Goal: Complete application form: Complete application form

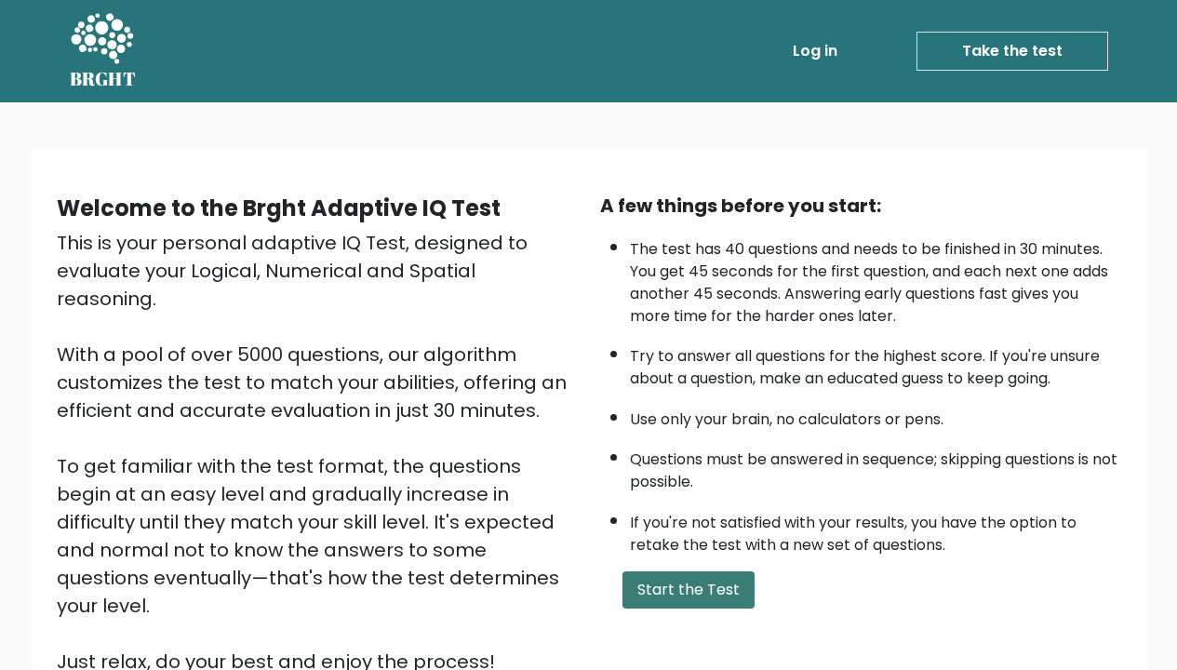
click at [660, 609] on button "Start the Test" at bounding box center [689, 590] width 132 height 37
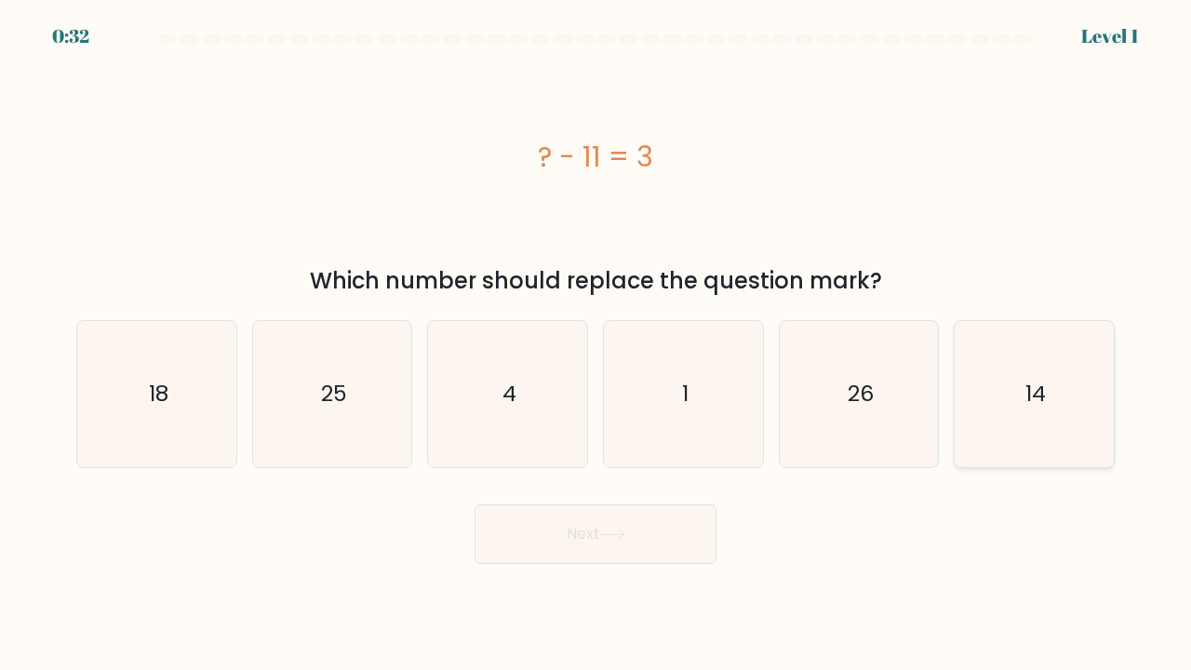
click at [981, 374] on icon "14" at bounding box center [1035, 394] width 146 height 146
click at [597, 344] on input "f. 14" at bounding box center [596, 339] width 1 height 9
radio input "true"
click at [636, 545] on button "Next" at bounding box center [596, 535] width 242 height 60
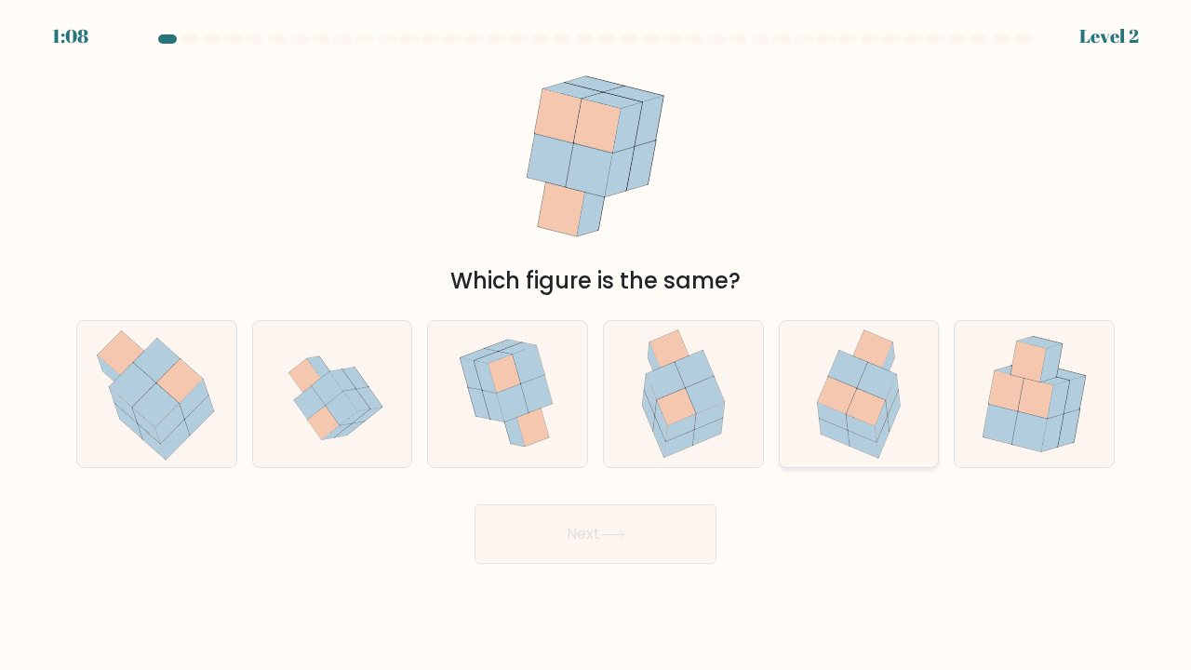
click at [867, 385] on icon at bounding box center [876, 380] width 39 height 37
click at [597, 344] on input "e." at bounding box center [596, 339] width 1 height 9
radio input "true"
click at [660, 527] on button "Next" at bounding box center [596, 535] width 242 height 60
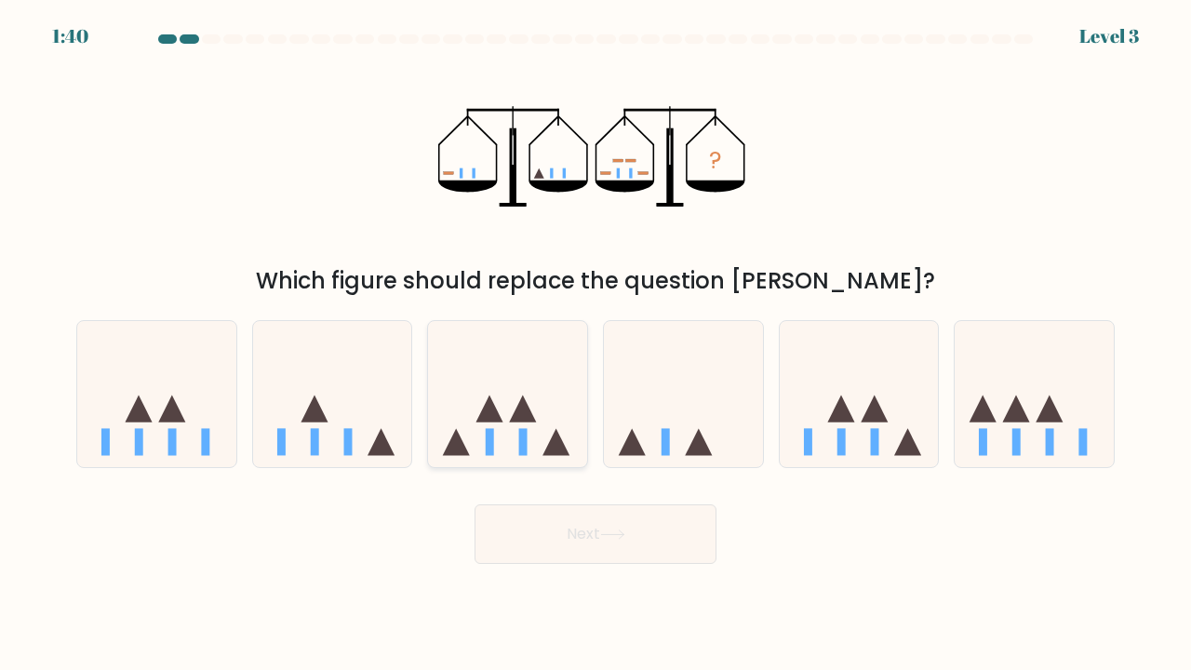
click at [507, 431] on icon at bounding box center [507, 394] width 159 height 131
click at [596, 344] on input "c." at bounding box center [596, 339] width 1 height 9
radio input "true"
click at [535, 532] on button "Next" at bounding box center [596, 535] width 242 height 60
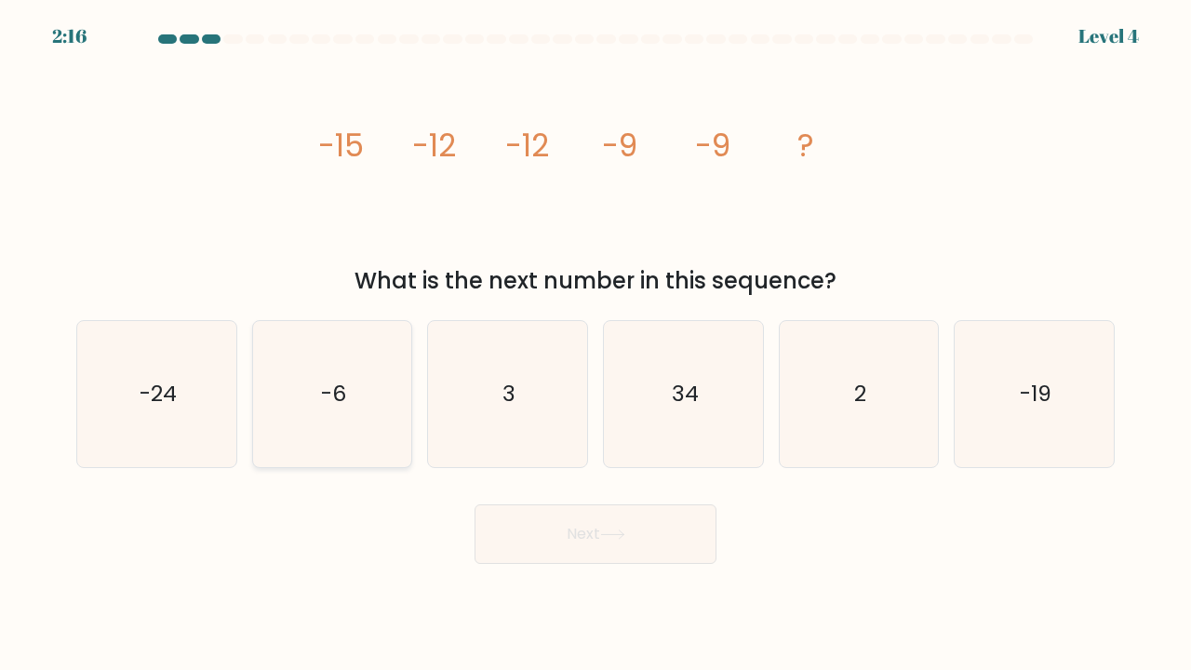
click at [296, 396] on icon "-6" at bounding box center [333, 394] width 146 height 146
click at [596, 344] on input "b. -6" at bounding box center [596, 339] width 1 height 9
radio input "true"
click at [513, 532] on button "Next" at bounding box center [596, 535] width 242 height 60
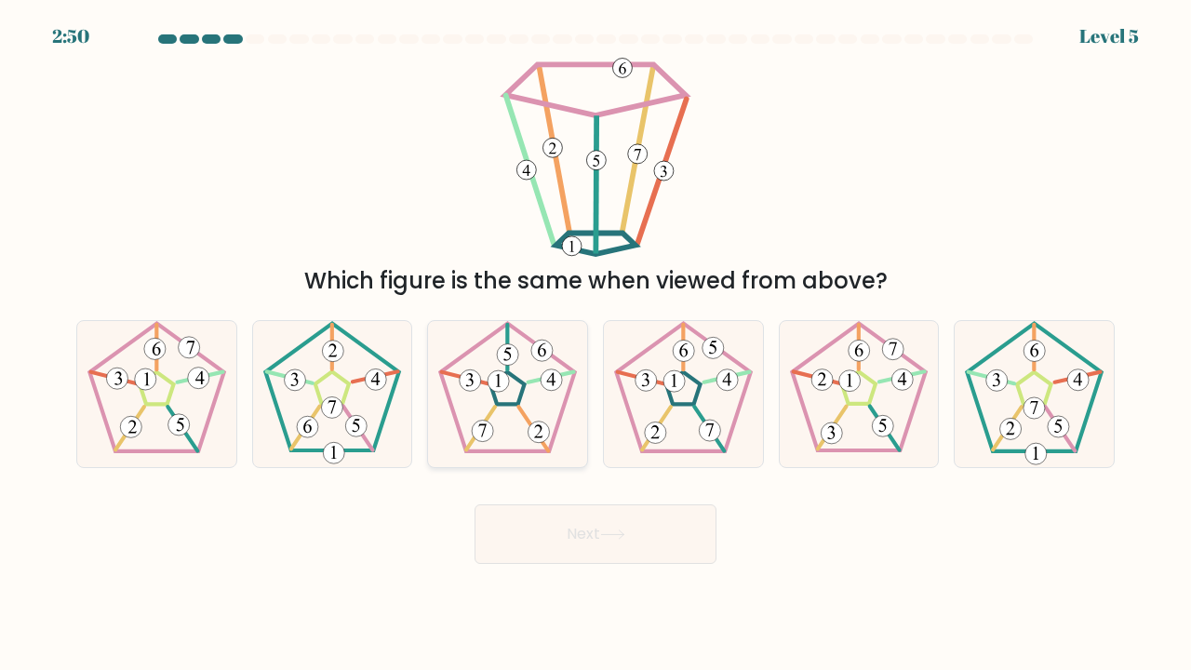
click at [502, 374] on 792 at bounding box center [498, 380] width 21 height 21
click at [596, 344] on input "c." at bounding box center [596, 339] width 1 height 9
radio input "true"
click at [563, 538] on button "Next" at bounding box center [596, 535] width 242 height 60
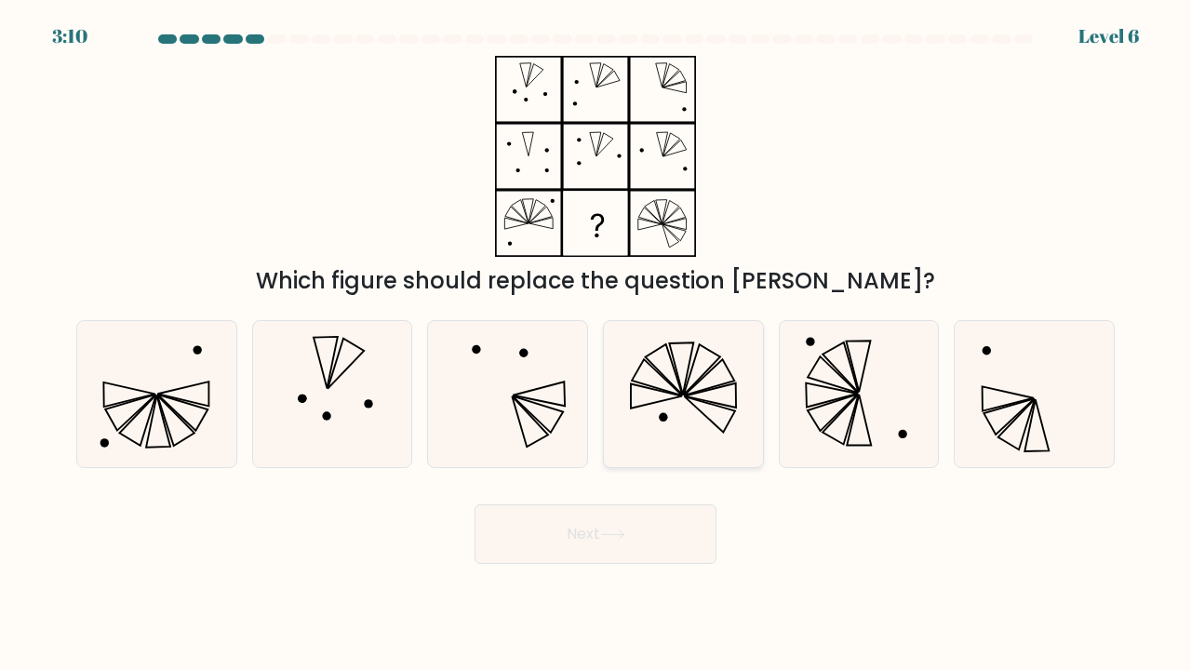
click at [707, 374] on icon at bounding box center [709, 377] width 50 height 36
click at [597, 344] on input "d." at bounding box center [596, 339] width 1 height 9
radio input "true"
click at [650, 531] on button "Next" at bounding box center [596, 535] width 242 height 60
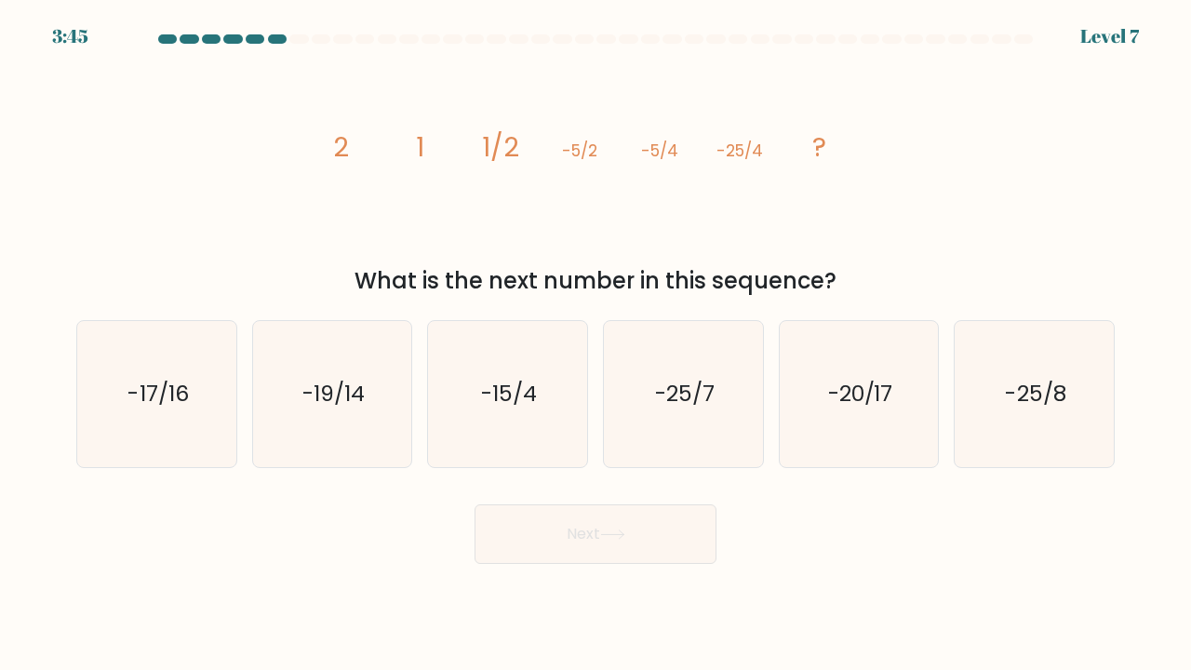
drag, startPoint x: 837, startPoint y: 153, endPoint x: 651, endPoint y: 135, distance: 187.0
click at [650, 135] on icon "image/svg+xml 2 1 1/2 -5/2 -5/4 -25/4 ?" at bounding box center [595, 156] width 558 height 201
drag, startPoint x: 337, startPoint y: 138, endPoint x: 826, endPoint y: 149, distance: 488.8
click at [826, 149] on g "2 1 1/2 -5/2 -5/4 -25/4 ?" at bounding box center [579, 146] width 493 height 37
copy g "2 1 1/2 -5/2 -5/4 -25/4 ?"
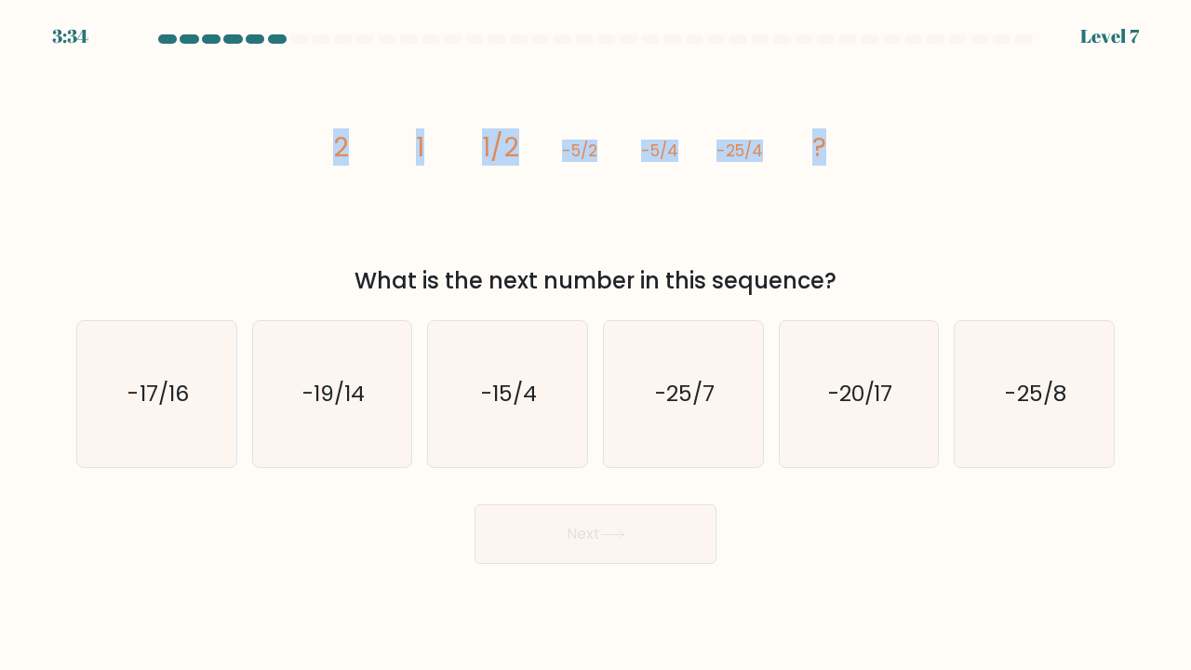
click at [710, 106] on icon "image/svg+xml 2 1 1/2 -5/2 -5/4 -25/4 ?" at bounding box center [595, 156] width 558 height 201
click at [1055, 381] on text "-25/8" at bounding box center [1036, 393] width 61 height 31
click at [597, 344] on input "f. -25/8" at bounding box center [596, 339] width 1 height 9
radio input "true"
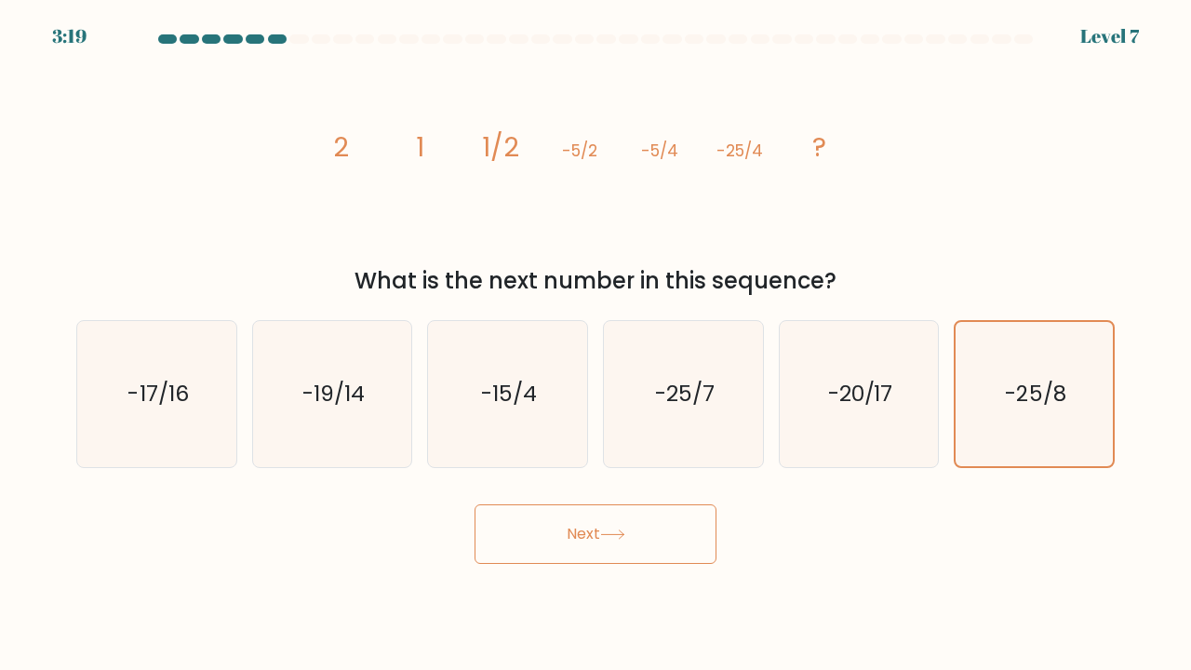
click at [635, 536] on button "Next" at bounding box center [596, 535] width 242 height 60
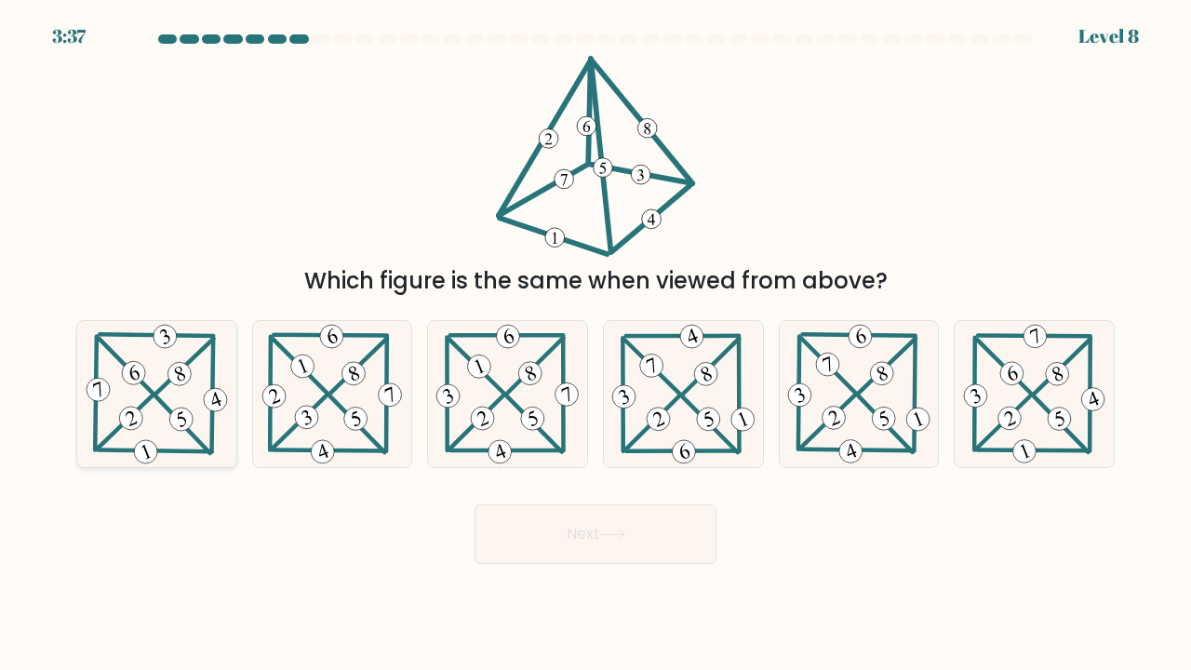
click at [165, 384] on 398 at bounding box center [184, 366] width 57 height 55
click at [596, 344] on input "a." at bounding box center [596, 339] width 1 height 9
radio input "true"
click at [505, 530] on button "Next" at bounding box center [596, 535] width 242 height 60
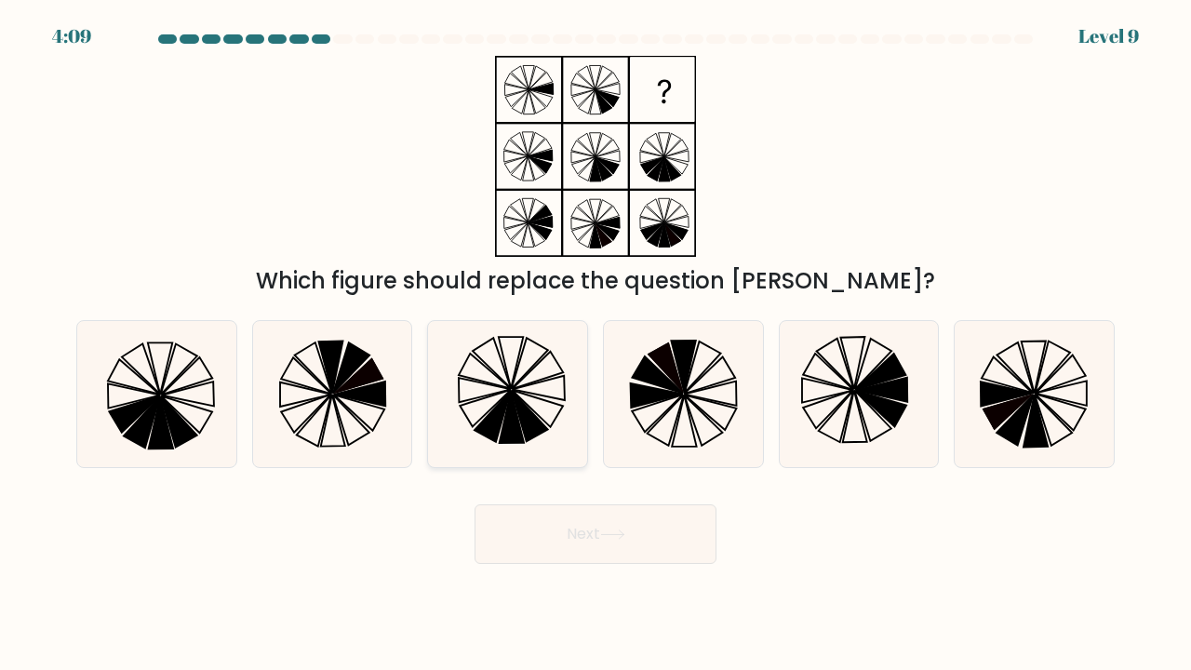
click at [530, 400] on icon at bounding box center [508, 394] width 146 height 146
click at [596, 344] on input "c." at bounding box center [596, 339] width 1 height 9
radio input "true"
click at [618, 536] on icon at bounding box center [612, 535] width 25 height 10
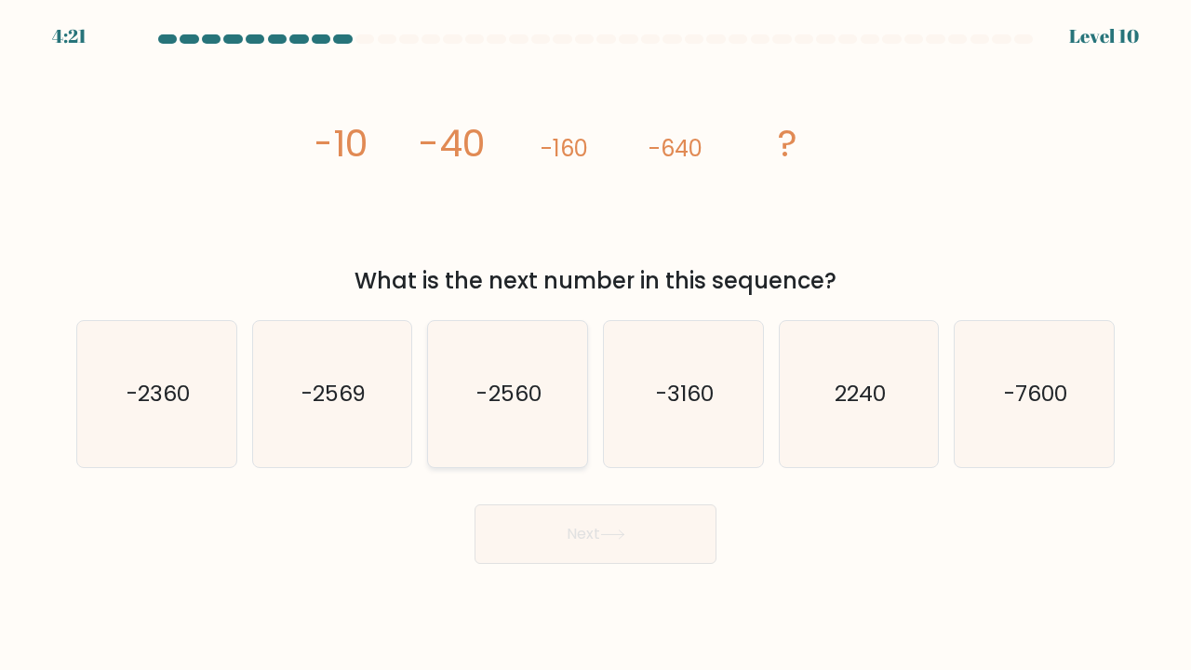
click at [520, 370] on icon "-2560" at bounding box center [508, 394] width 146 height 146
click at [596, 344] on input "c. -2560" at bounding box center [596, 339] width 1 height 9
radio input "true"
click at [592, 533] on button "Next" at bounding box center [596, 535] width 242 height 60
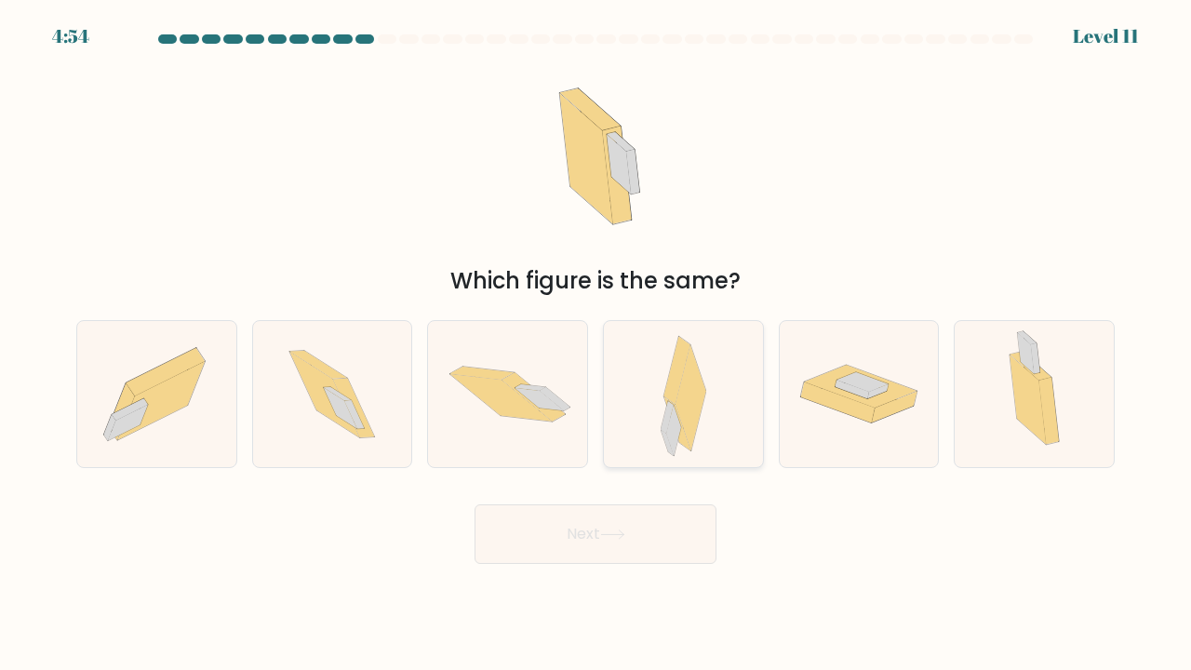
click at [692, 389] on icon at bounding box center [691, 398] width 31 height 106
click at [597, 344] on input "d." at bounding box center [596, 339] width 1 height 9
radio input "true"
click at [648, 529] on button "Next" at bounding box center [596, 535] width 242 height 60
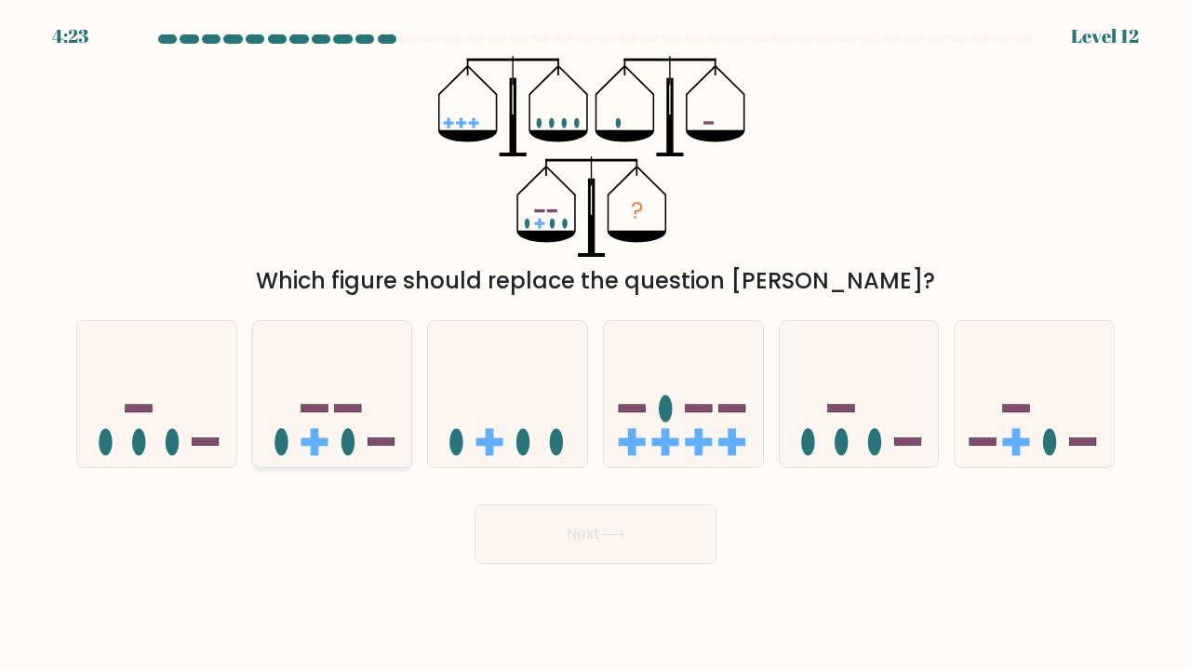
click at [371, 418] on icon at bounding box center [332, 394] width 159 height 131
click at [596, 344] on input "b." at bounding box center [596, 339] width 1 height 9
radio input "true"
click at [583, 543] on button "Next" at bounding box center [596, 535] width 242 height 60
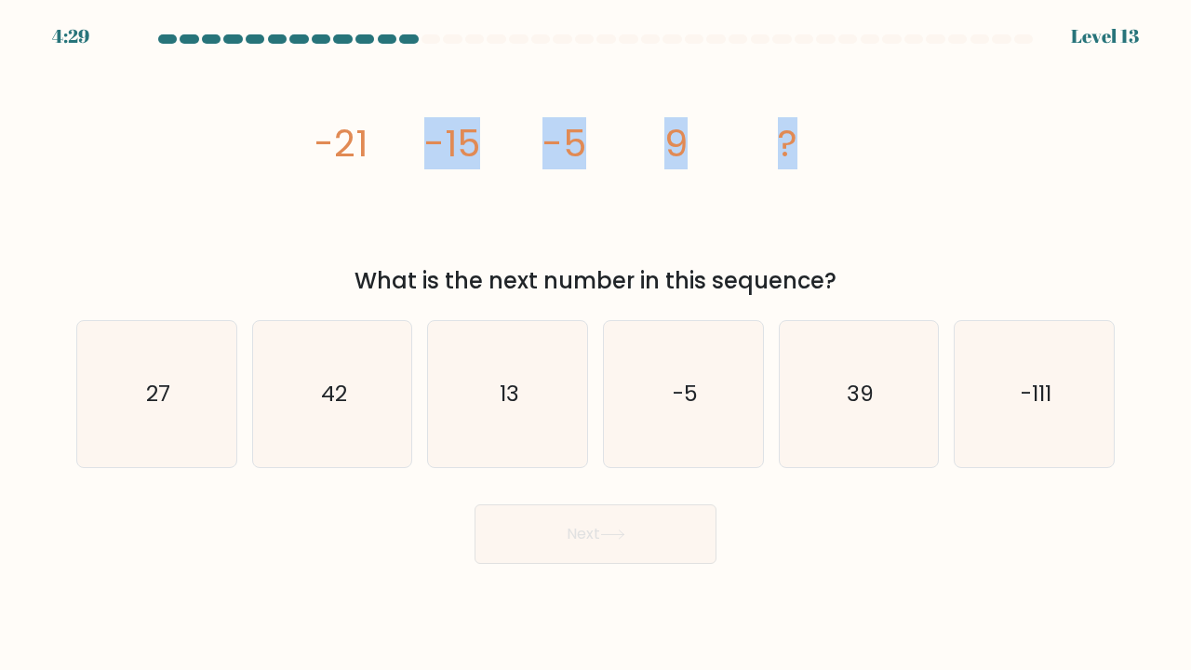
drag, startPoint x: 796, startPoint y: 138, endPoint x: 363, endPoint y: 144, distance: 432.9
click at [363, 144] on g "-21 -15 -5 9 ?" at bounding box center [556, 143] width 484 height 52
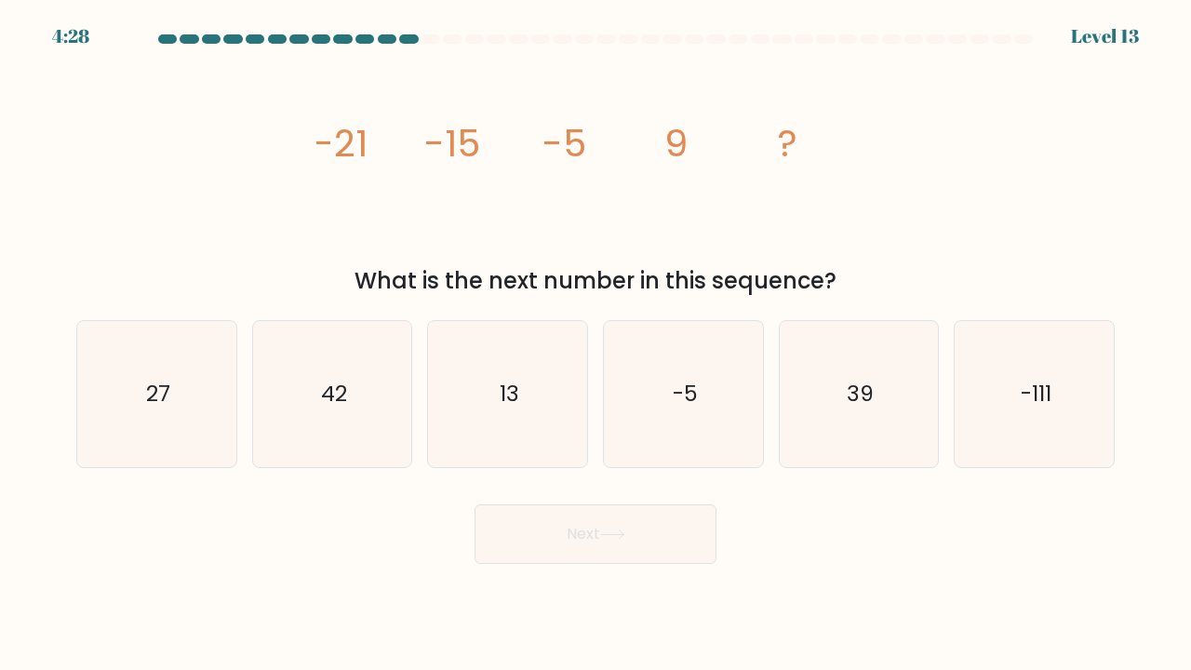
click at [311, 144] on div "image/svg+xml -21 -15 -5 9 ? What is the next number in this sequence?" at bounding box center [595, 177] width 1061 height 242
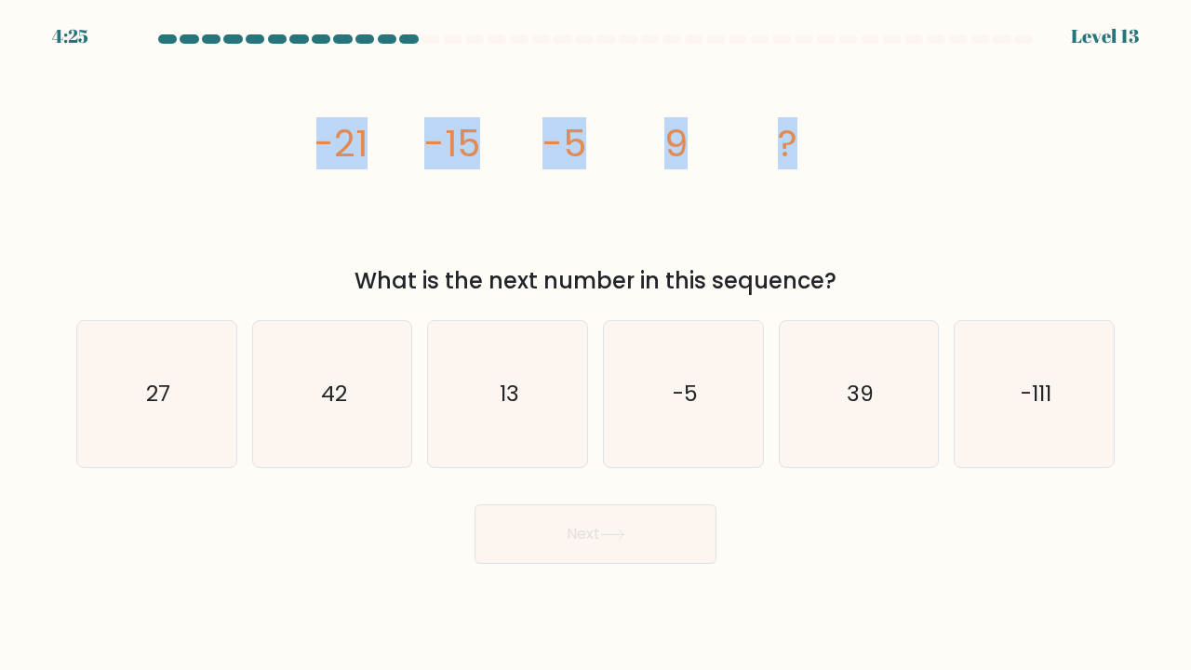
drag, startPoint x: 316, startPoint y: 141, endPoint x: 795, endPoint y: 141, distance: 478.4
click at [795, 141] on g "-21 -15 -5 9 ?" at bounding box center [556, 143] width 484 height 52
copy g "-21 -15 -5 9 ?"
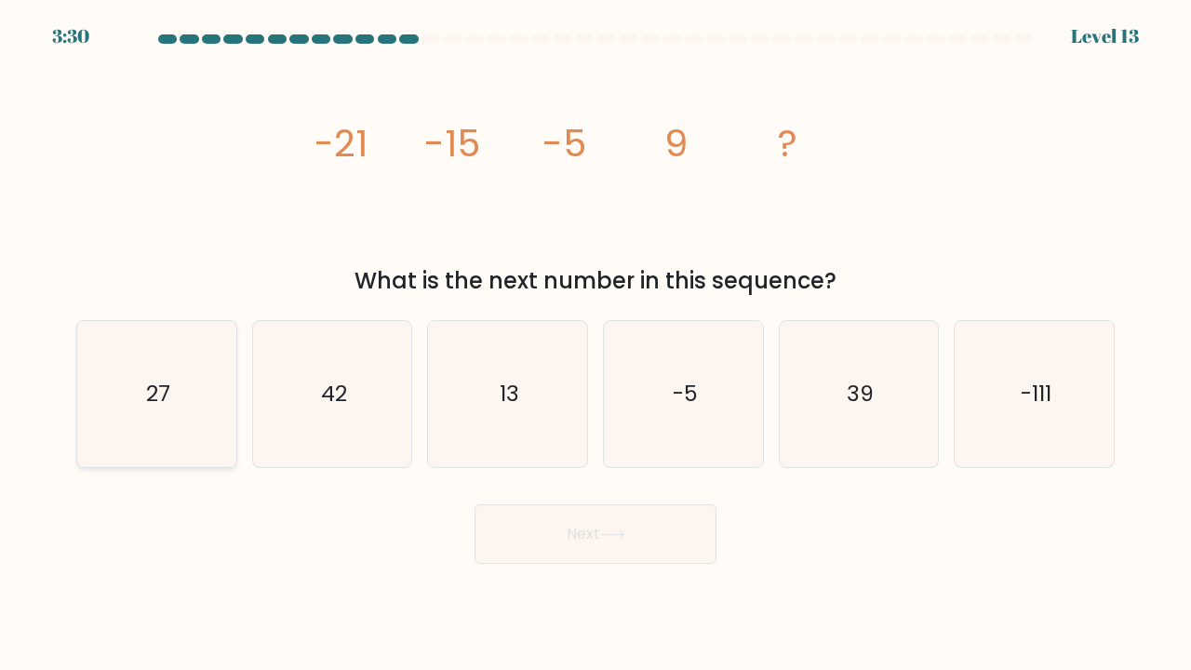
click at [197, 405] on icon "27" at bounding box center [157, 394] width 146 height 146
click at [596, 344] on input "a. 27" at bounding box center [596, 339] width 1 height 9
radio input "true"
click at [568, 525] on button "Next" at bounding box center [596, 535] width 242 height 60
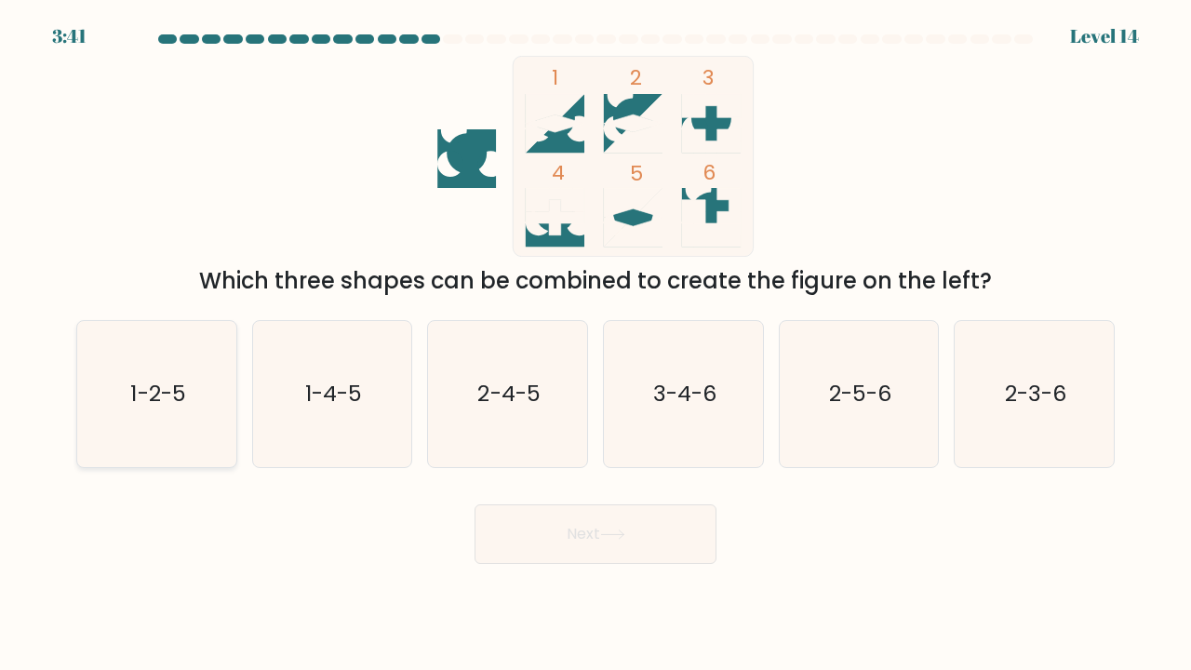
click at [194, 402] on icon "1-2-5" at bounding box center [157, 394] width 146 height 146
click at [596, 344] on input "a. 1-2-5" at bounding box center [596, 339] width 1 height 9
radio input "true"
click at [558, 538] on button "Next" at bounding box center [596, 535] width 242 height 60
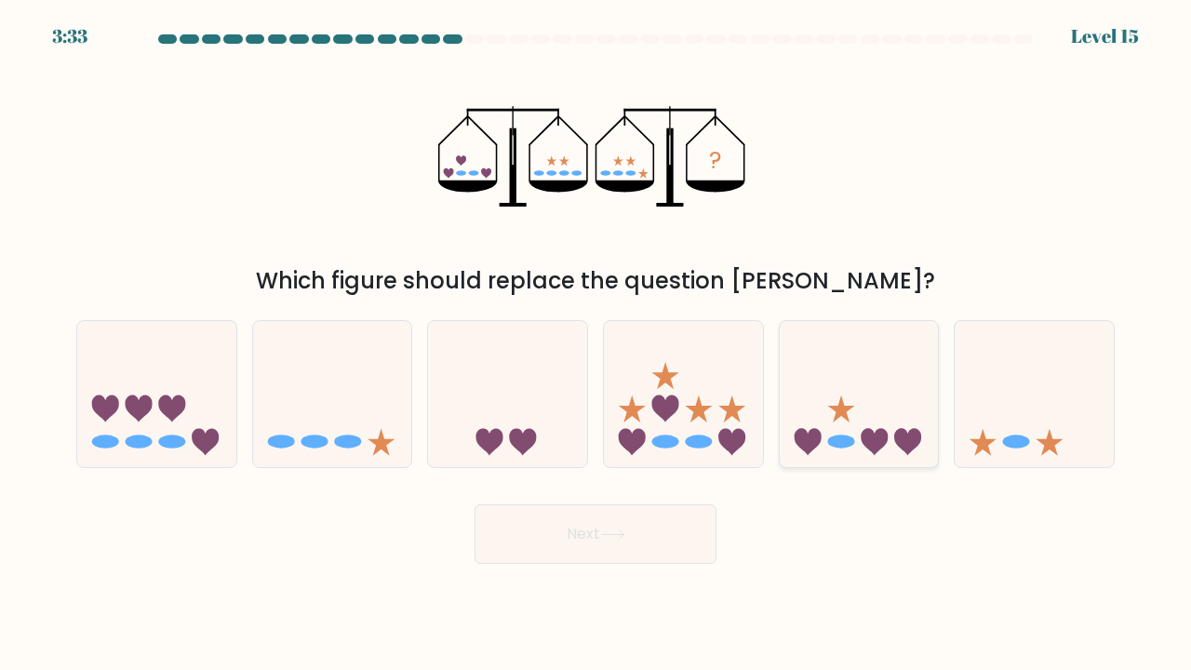
click at [862, 425] on icon at bounding box center [859, 394] width 159 height 131
click at [597, 344] on input "e." at bounding box center [596, 339] width 1 height 9
radio input "true"
click at [634, 540] on button "Next" at bounding box center [596, 535] width 242 height 60
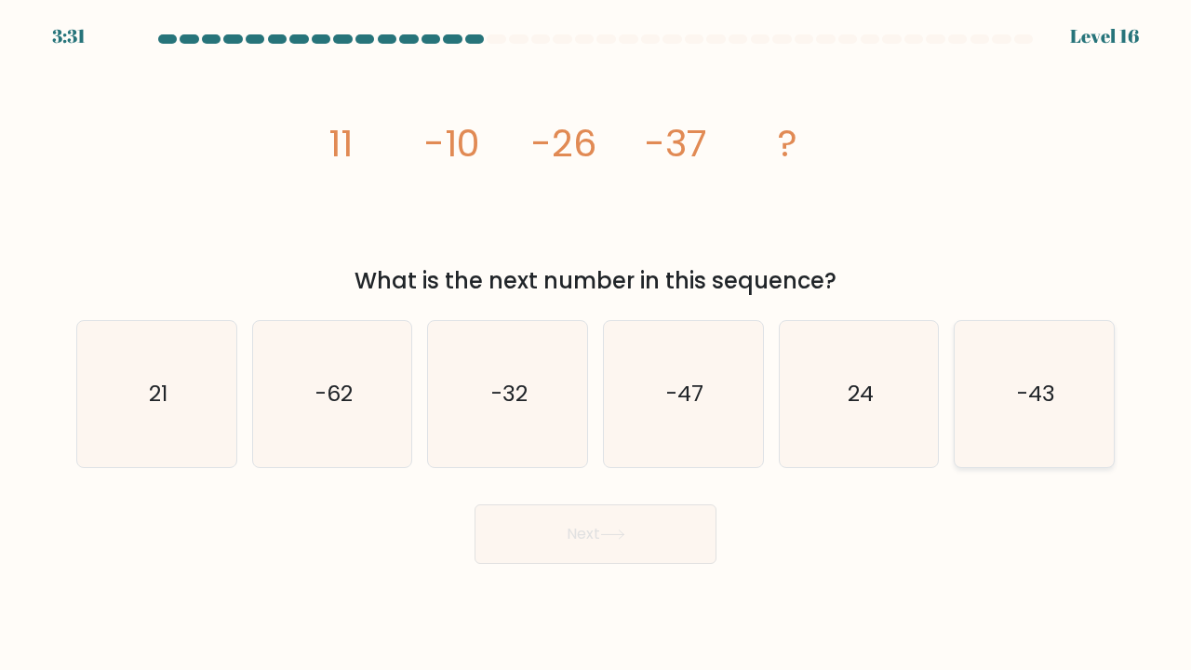
click at [1073, 432] on icon "-43" at bounding box center [1035, 394] width 146 height 146
click at [597, 344] on input "f. -43" at bounding box center [596, 339] width 1 height 9
radio input "true"
click at [564, 548] on button "Next" at bounding box center [596, 535] width 242 height 60
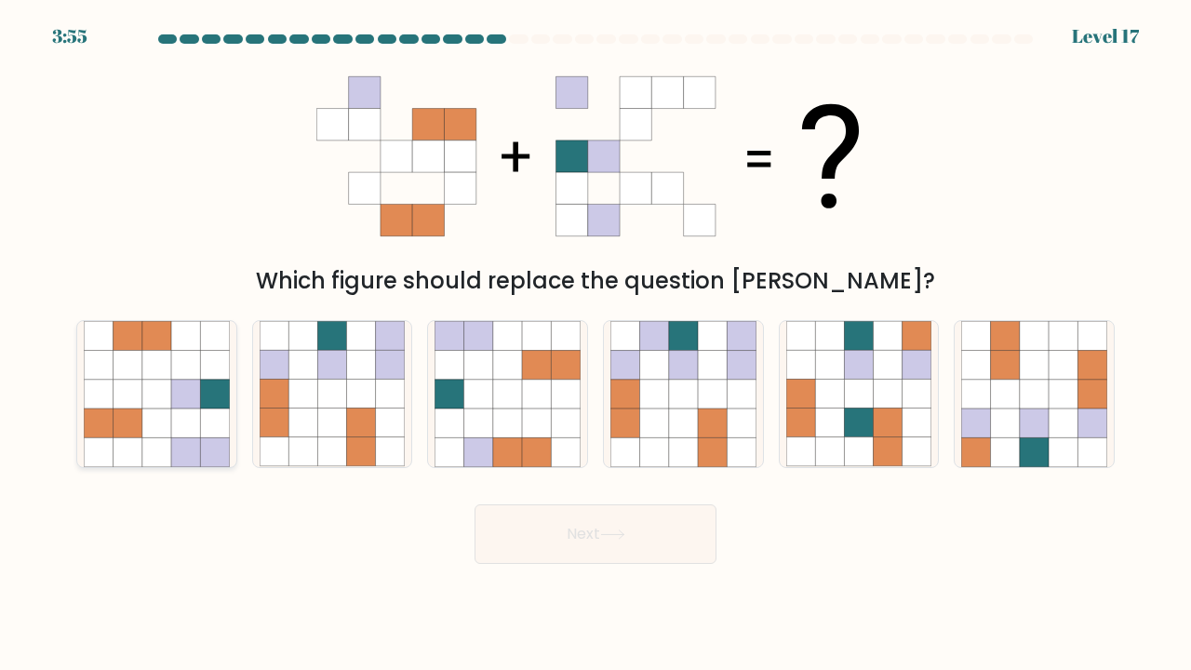
click at [129, 416] on icon at bounding box center [127, 423] width 29 height 29
click at [596, 344] on input "a." at bounding box center [596, 339] width 1 height 9
radio input "true"
click at [535, 524] on button "Next" at bounding box center [596, 535] width 242 height 60
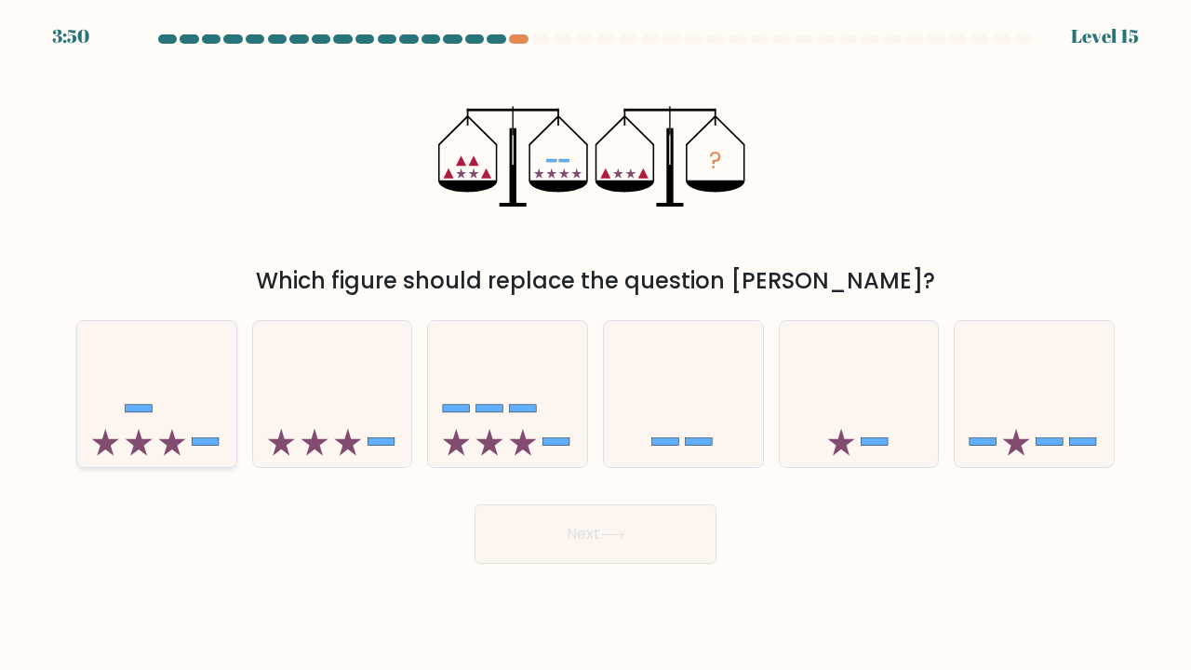
click at [174, 415] on icon at bounding box center [156, 394] width 159 height 131
click at [596, 344] on input "a." at bounding box center [596, 339] width 1 height 9
radio input "true"
click at [585, 533] on button "Next" at bounding box center [596, 535] width 242 height 60
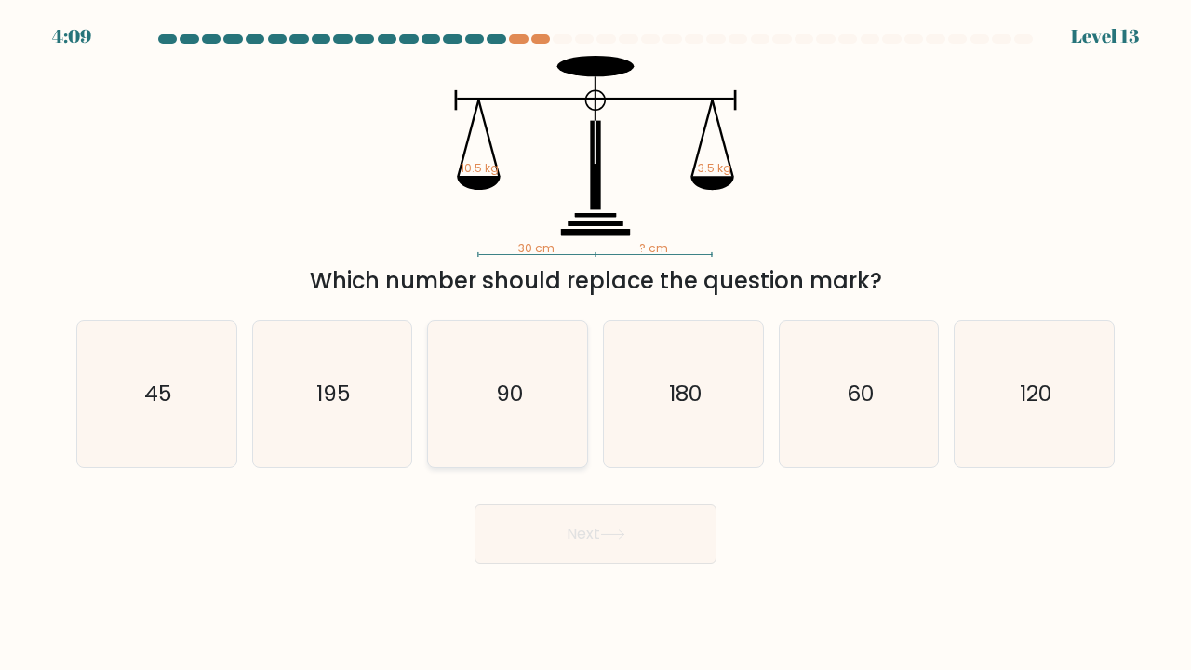
click at [535, 366] on icon "90" at bounding box center [508, 394] width 146 height 146
click at [596, 344] on input "c. 90" at bounding box center [596, 339] width 1 height 9
radio input "true"
click at [556, 541] on button "Next" at bounding box center [596, 535] width 242 height 60
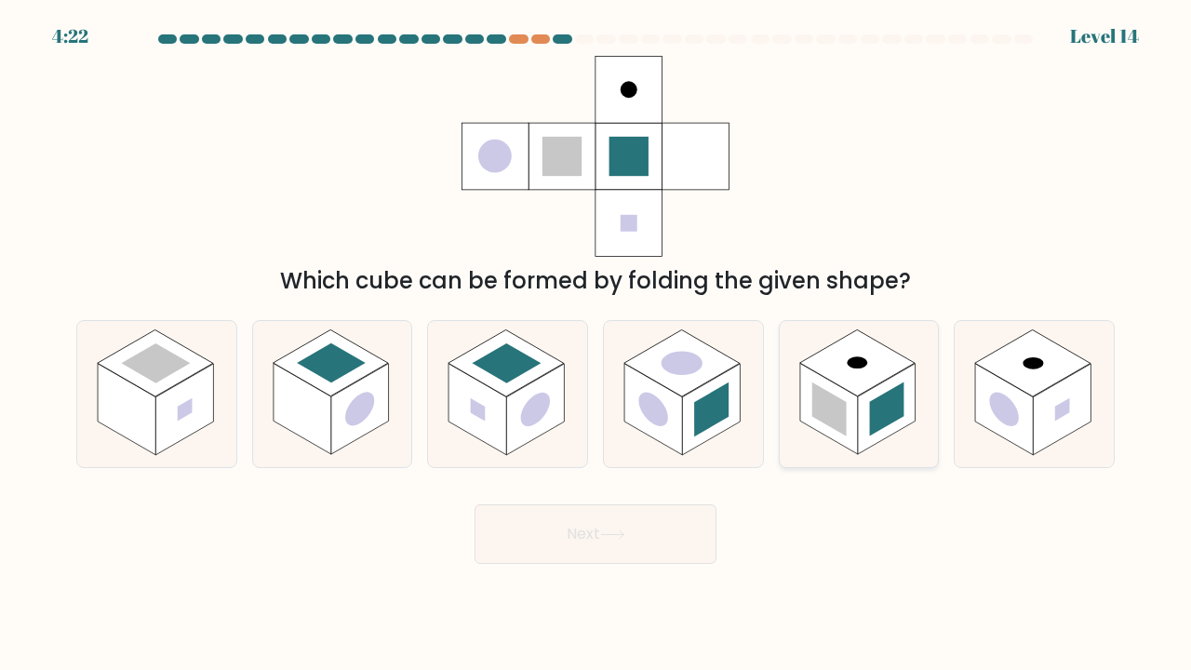
click at [877, 415] on rect at bounding box center [887, 410] width 34 height 54
click at [597, 344] on input "e." at bounding box center [596, 339] width 1 height 9
radio input "true"
click at [644, 536] on button "Next" at bounding box center [596, 535] width 242 height 60
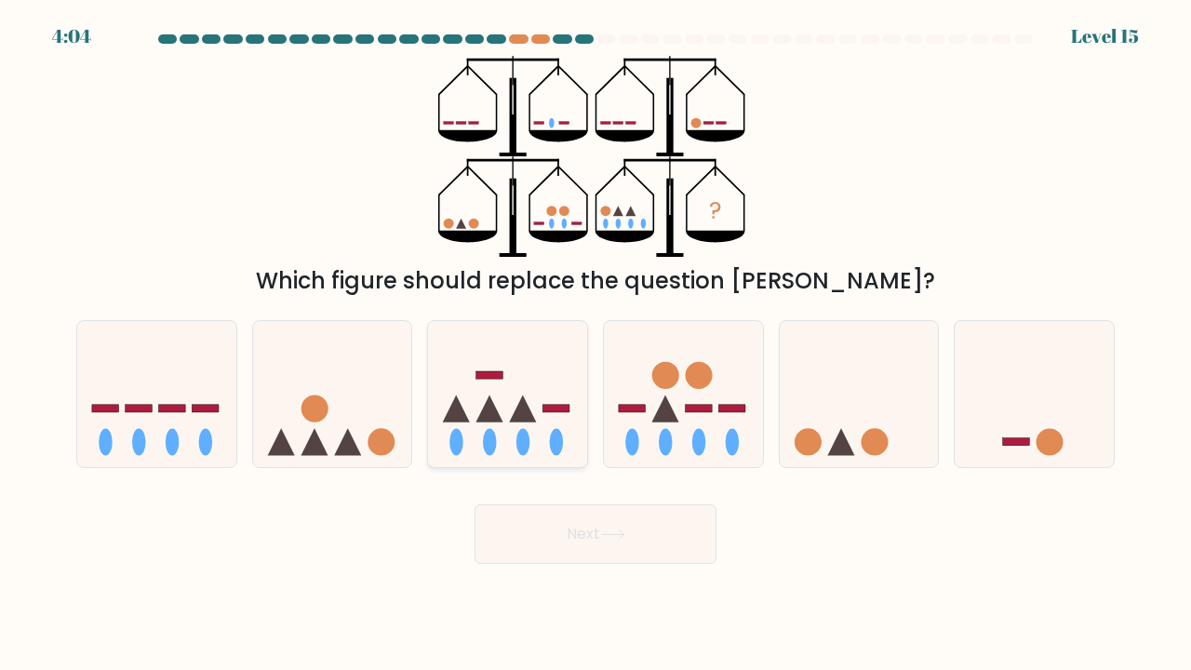
click at [550, 414] on icon at bounding box center [507, 394] width 159 height 131
click at [596, 344] on input "c." at bounding box center [596, 339] width 1 height 9
radio input "true"
click at [605, 523] on button "Next" at bounding box center [596, 535] width 242 height 60
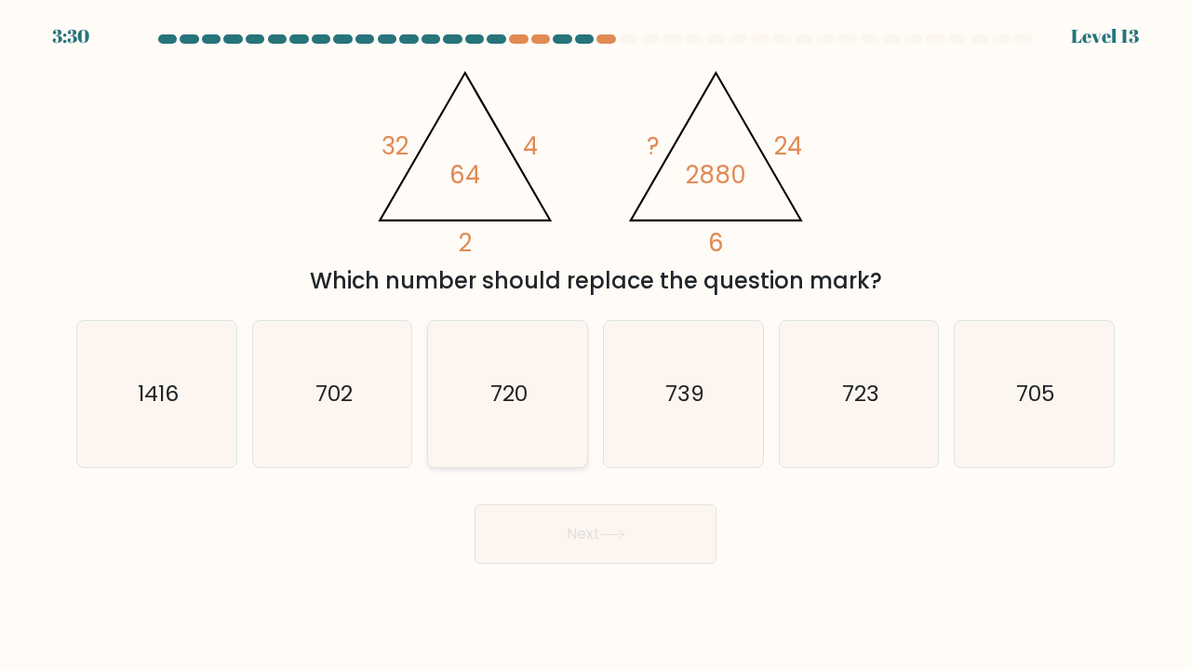
click at [526, 374] on icon "720" at bounding box center [508, 394] width 146 height 146
click at [596, 344] on input "c. 720" at bounding box center [596, 339] width 1 height 9
radio input "true"
click at [556, 551] on button "Next" at bounding box center [596, 535] width 242 height 60
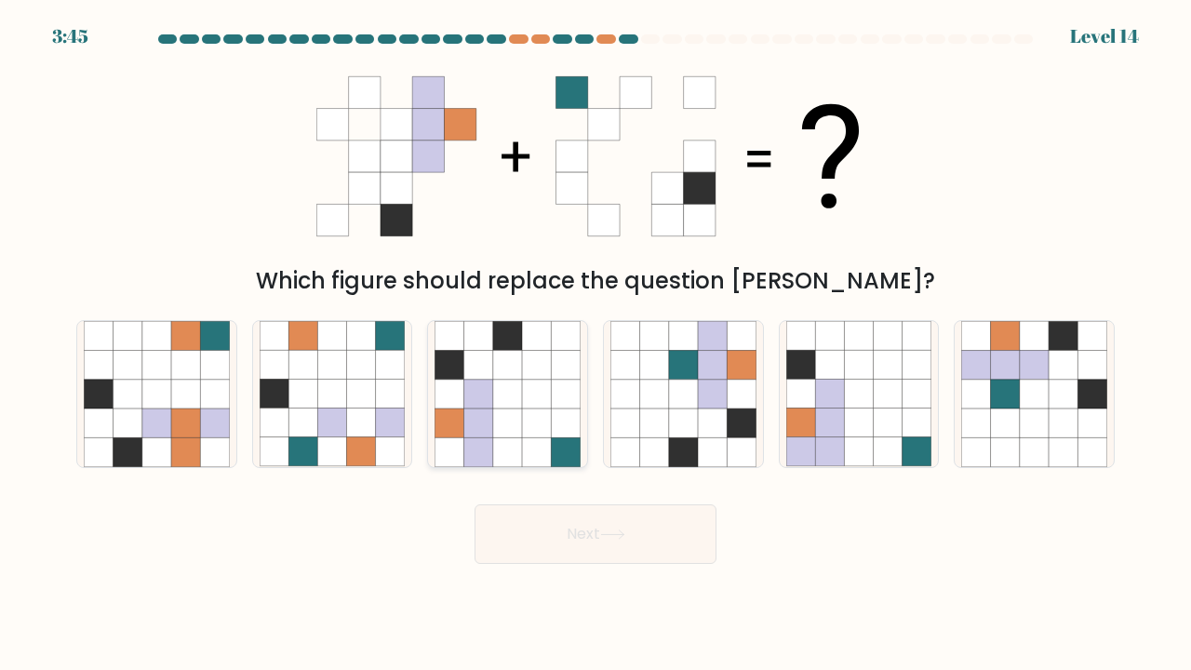
click at [533, 426] on icon at bounding box center [536, 423] width 29 height 29
click at [596, 344] on input "c." at bounding box center [596, 339] width 1 height 9
radio input "true"
click at [544, 544] on button "Next" at bounding box center [596, 535] width 242 height 60
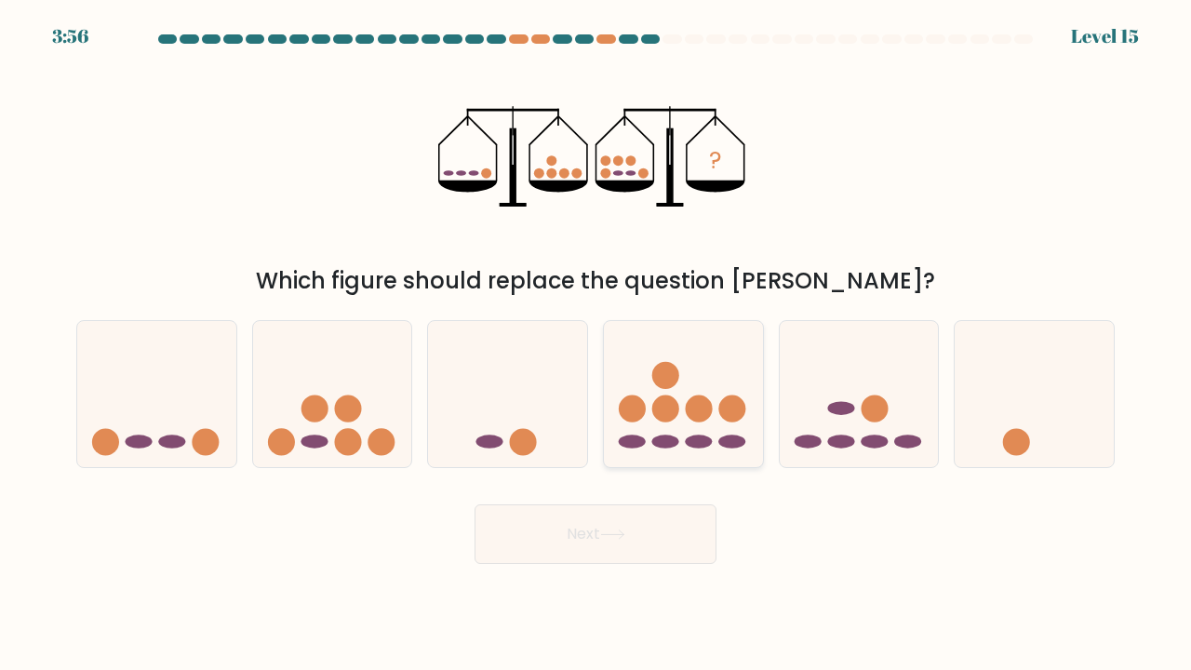
click at [631, 445] on ellipse at bounding box center [632, 442] width 27 height 14
click at [597, 344] on input "d." at bounding box center [596, 339] width 1 height 9
radio input "true"
click at [618, 542] on button "Next" at bounding box center [596, 535] width 242 height 60
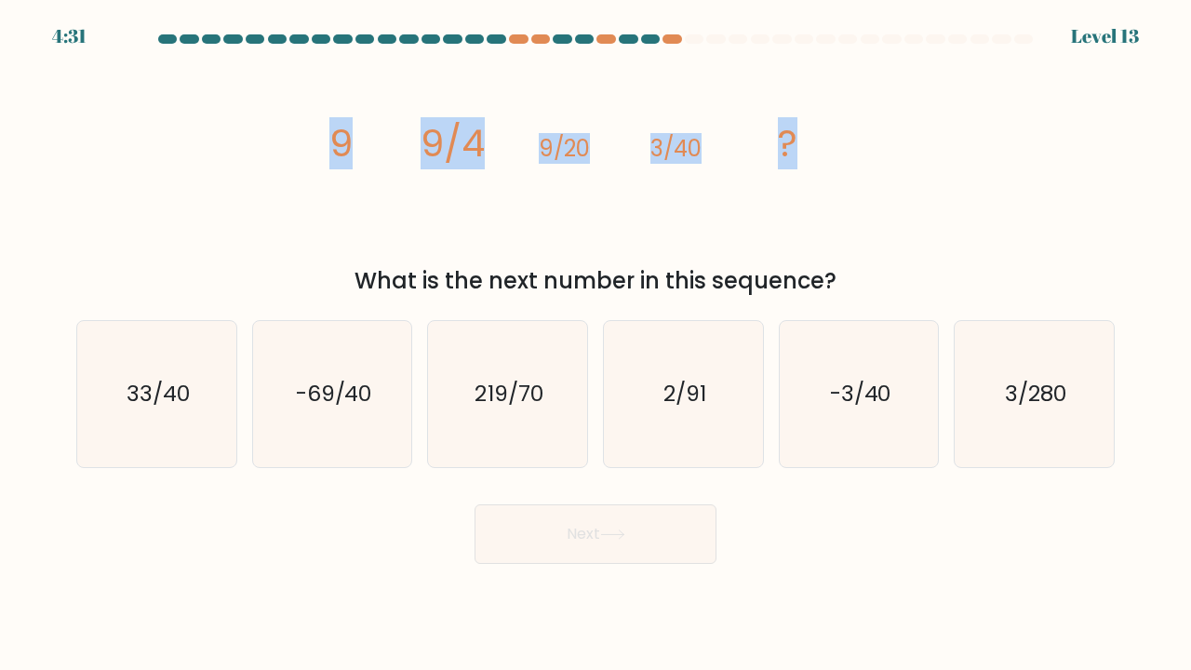
drag, startPoint x: 794, startPoint y: 144, endPoint x: 361, endPoint y: 136, distance: 432.9
click at [361, 137] on icon "image/svg+xml 9 9/4 9/20 3/40 ?" at bounding box center [595, 156] width 558 height 201
click at [333, 141] on tspan "9" at bounding box center [341, 143] width 23 height 52
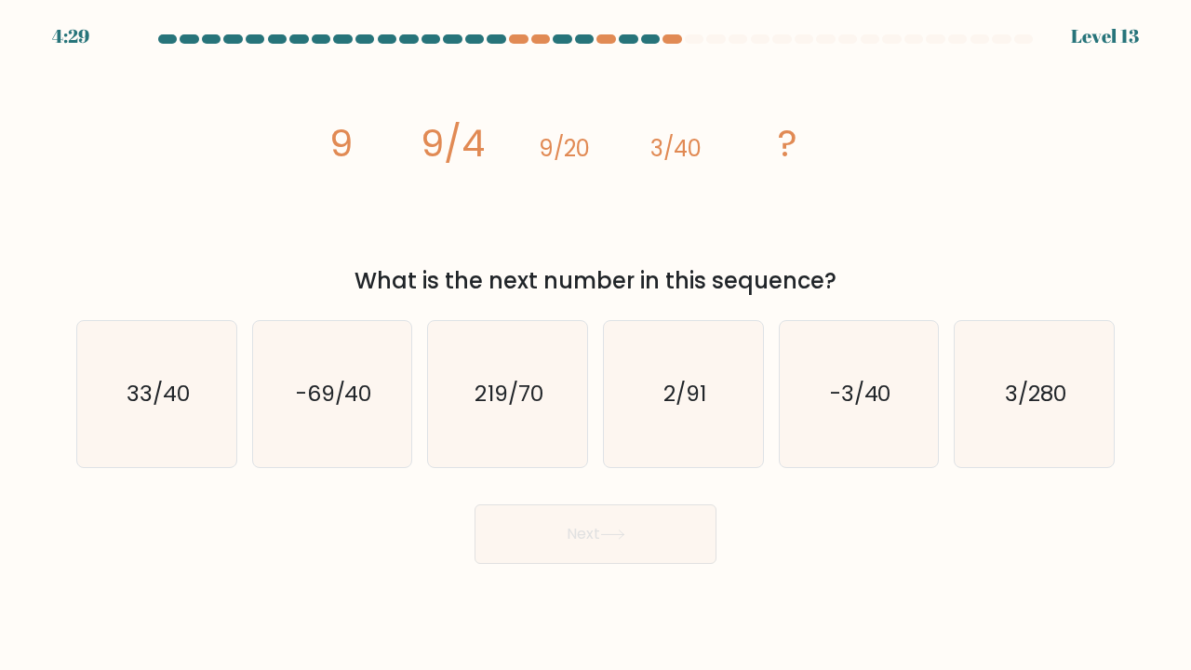
click at [331, 141] on tspan "9" at bounding box center [341, 143] width 23 height 52
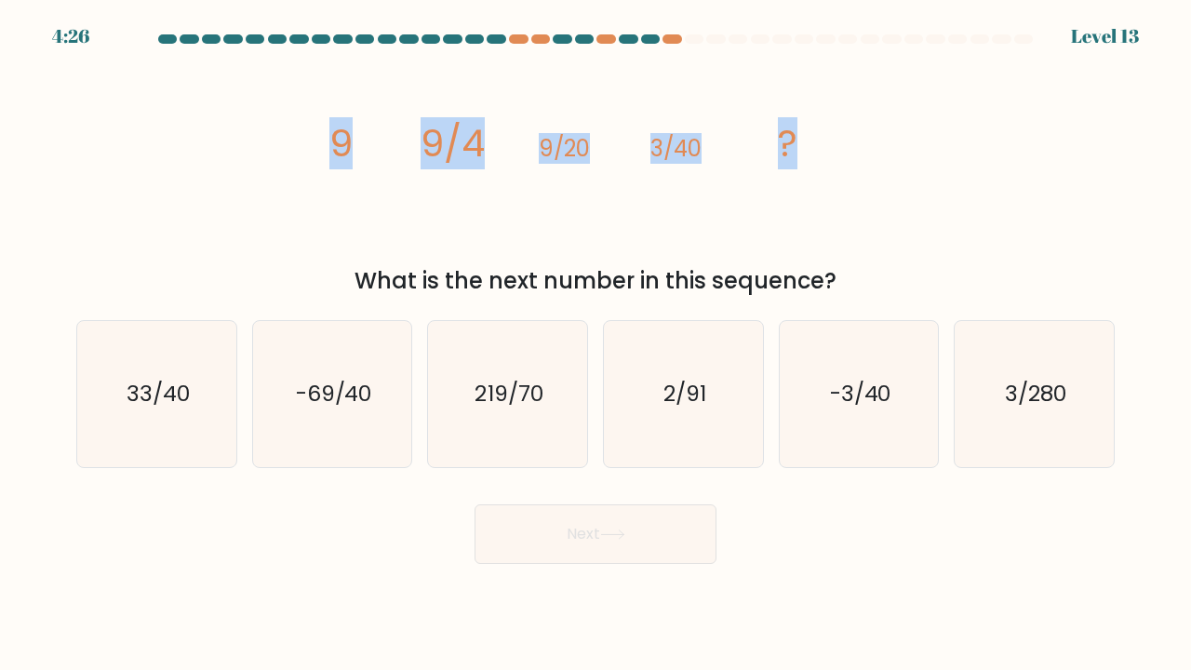
drag, startPoint x: 331, startPoint y: 141, endPoint x: 793, endPoint y: 152, distance: 461.8
click at [793, 154] on g "9 9/4 9/20 3/40 ?" at bounding box center [564, 143] width 468 height 52
copy g "9 9/4 9/20 3/40 ?"
click at [962, 135] on div "image/svg+xml 9 9/4 9/20 3/40 ? What is the next number in this sequence?" at bounding box center [595, 177] width 1061 height 242
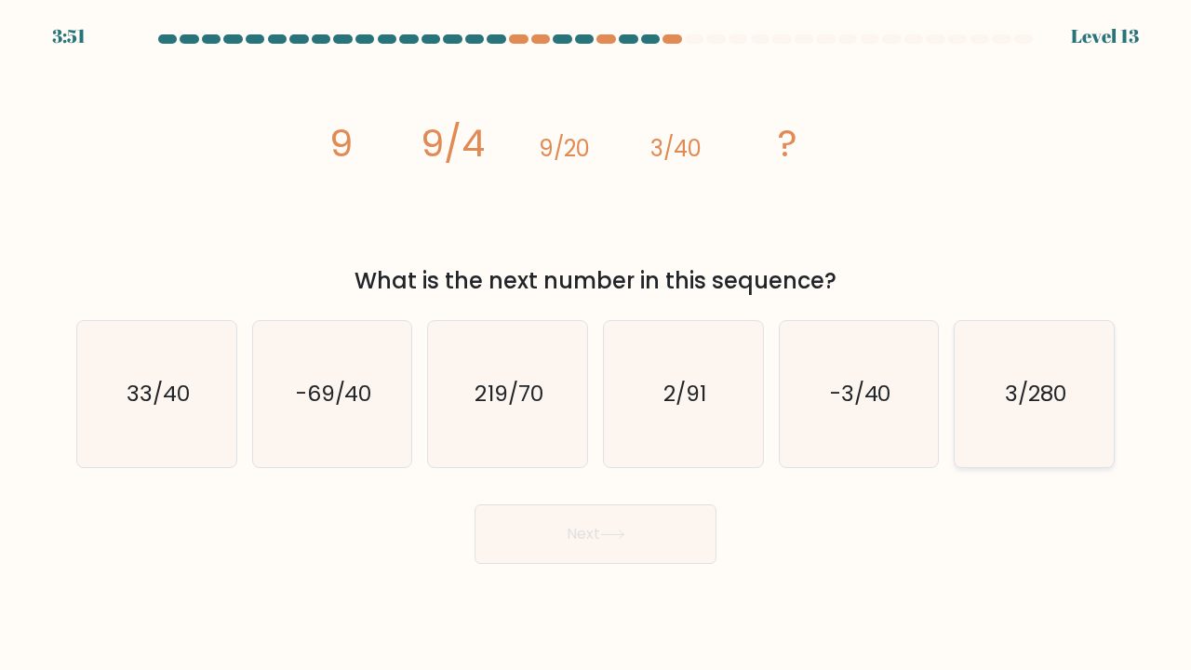
click at [991, 357] on icon "3/280" at bounding box center [1035, 394] width 146 height 146
click at [597, 344] on input "f. 3/280" at bounding box center [596, 339] width 1 height 9
radio input "true"
click at [656, 526] on button "Next" at bounding box center [596, 535] width 242 height 60
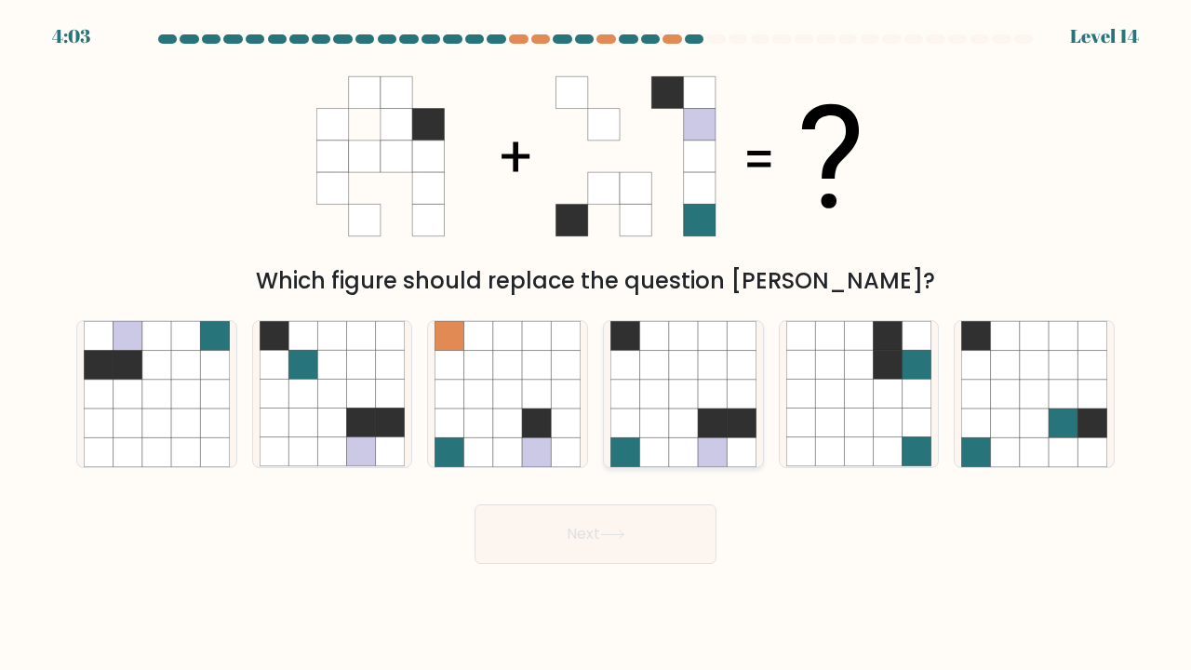
click at [678, 391] on icon at bounding box center [683, 394] width 29 height 29
click at [597, 344] on input "d." at bounding box center [596, 339] width 1 height 9
radio input "true"
click at [599, 532] on button "Next" at bounding box center [596, 535] width 242 height 60
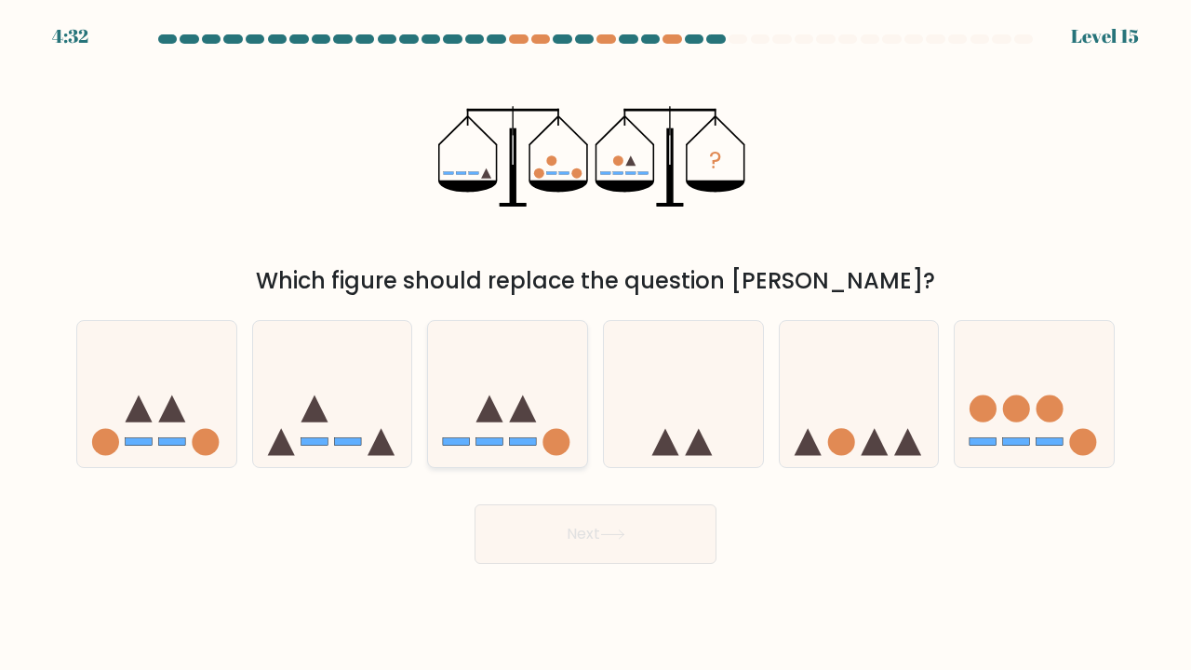
click at [471, 430] on icon at bounding box center [507, 394] width 159 height 131
click at [596, 344] on input "c." at bounding box center [596, 339] width 1 height 9
radio input "true"
click at [535, 531] on button "Next" at bounding box center [596, 535] width 242 height 60
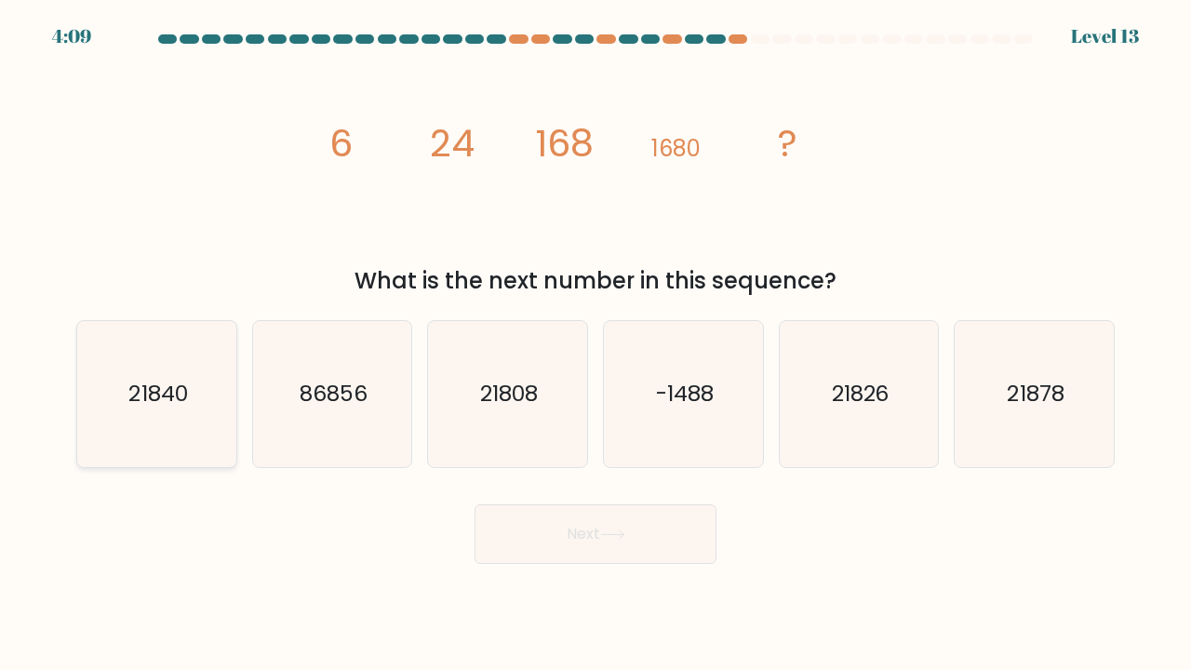
click at [182, 381] on text "21840" at bounding box center [157, 393] width 59 height 31
click at [596, 344] on input "a. 21840" at bounding box center [596, 339] width 1 height 9
radio input "true"
click at [560, 535] on button "Next" at bounding box center [596, 535] width 242 height 60
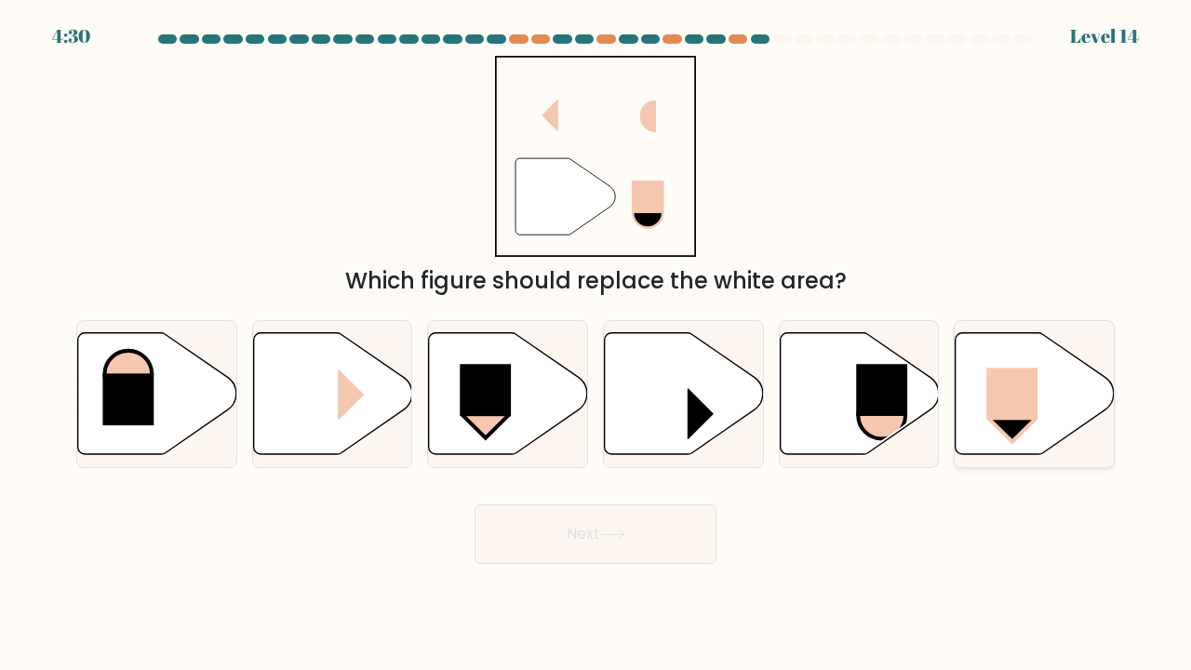
click at [1018, 399] on rect at bounding box center [1013, 394] width 51 height 52
click at [597, 344] on input "f." at bounding box center [596, 339] width 1 height 9
radio input "true"
click at [597, 540] on button "Next" at bounding box center [596, 535] width 242 height 60
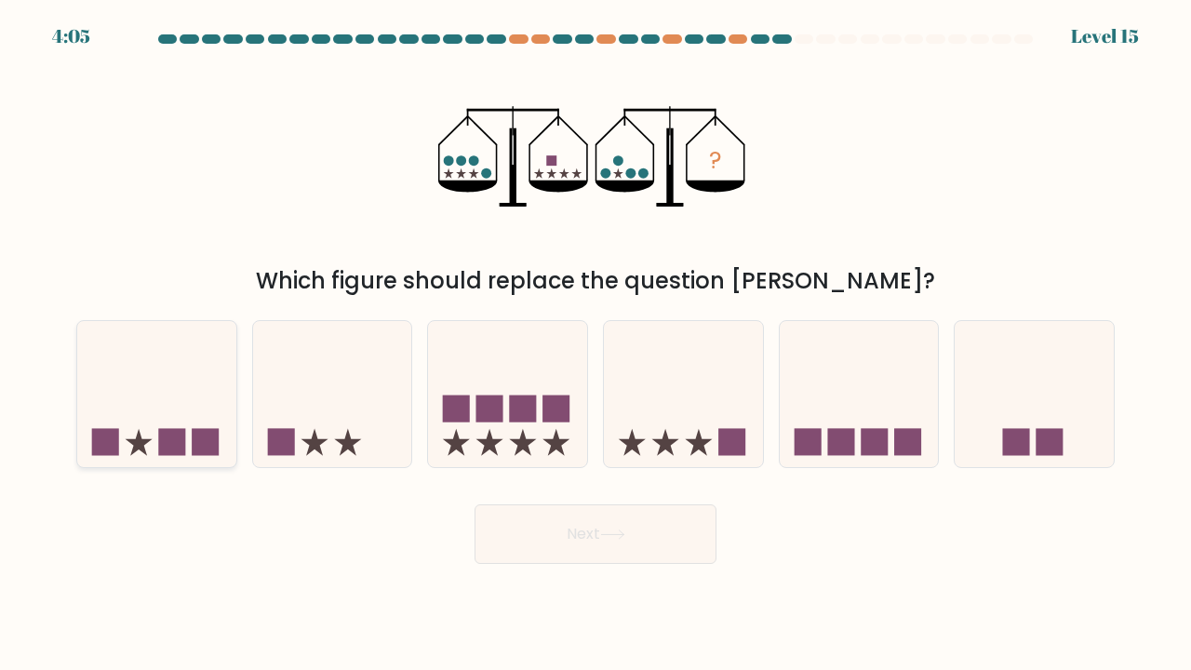
click at [174, 381] on icon at bounding box center [156, 394] width 159 height 131
click at [596, 344] on input "a." at bounding box center [596, 339] width 1 height 9
radio input "true"
click at [526, 511] on button "Next" at bounding box center [596, 535] width 242 height 60
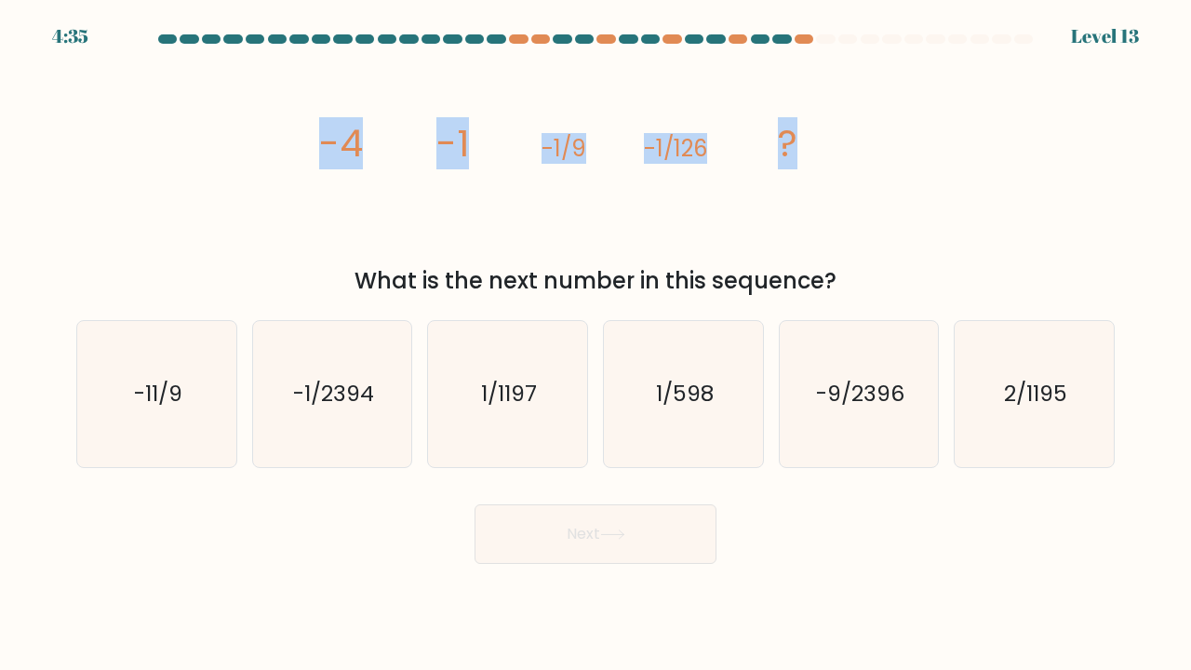
drag, startPoint x: 796, startPoint y: 142, endPoint x: 512, endPoint y: 128, distance: 284.2
click at [511, 128] on icon "image/svg+xml -4 -1 -1/9 -1/126 ?" at bounding box center [595, 156] width 558 height 201
copy g "-4 -1 -1/9 -1/126 ?"
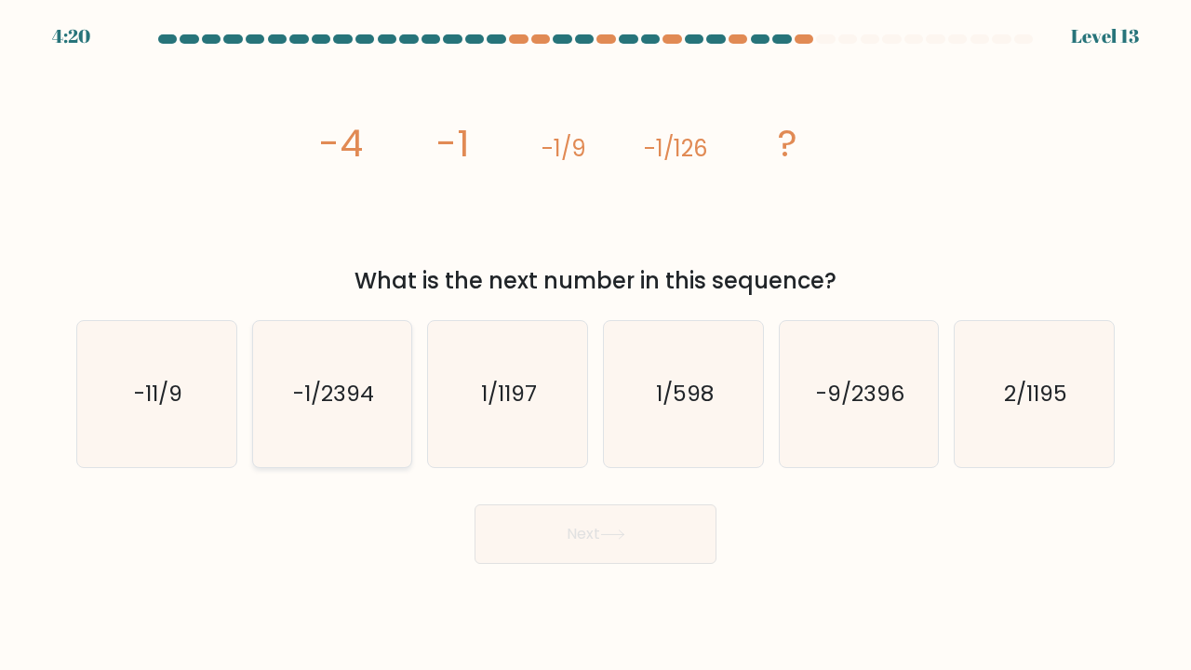
click at [357, 384] on text "-1/2394" at bounding box center [333, 393] width 81 height 31
click at [596, 344] on input "b. -1/2394" at bounding box center [596, 339] width 1 height 9
radio input "true"
click at [581, 533] on button "Next" at bounding box center [596, 535] width 242 height 60
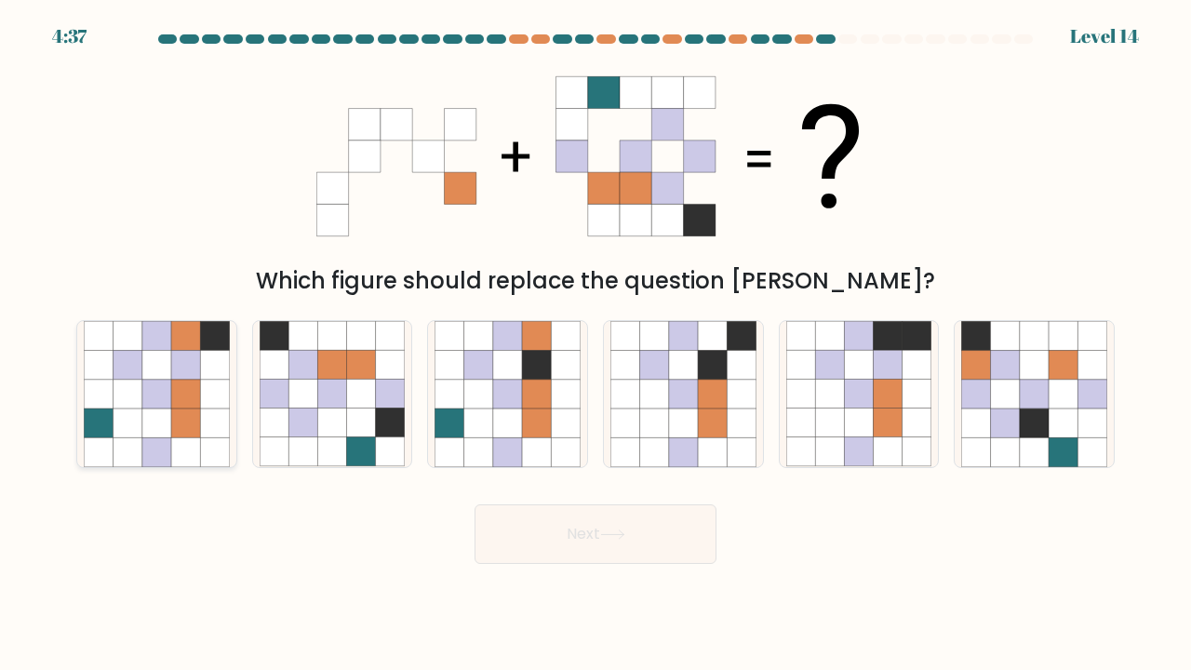
click at [168, 370] on icon at bounding box center [156, 365] width 29 height 29
click at [596, 344] on input "a." at bounding box center [596, 339] width 1 height 9
radio input "true"
click at [550, 530] on button "Next" at bounding box center [596, 535] width 242 height 60
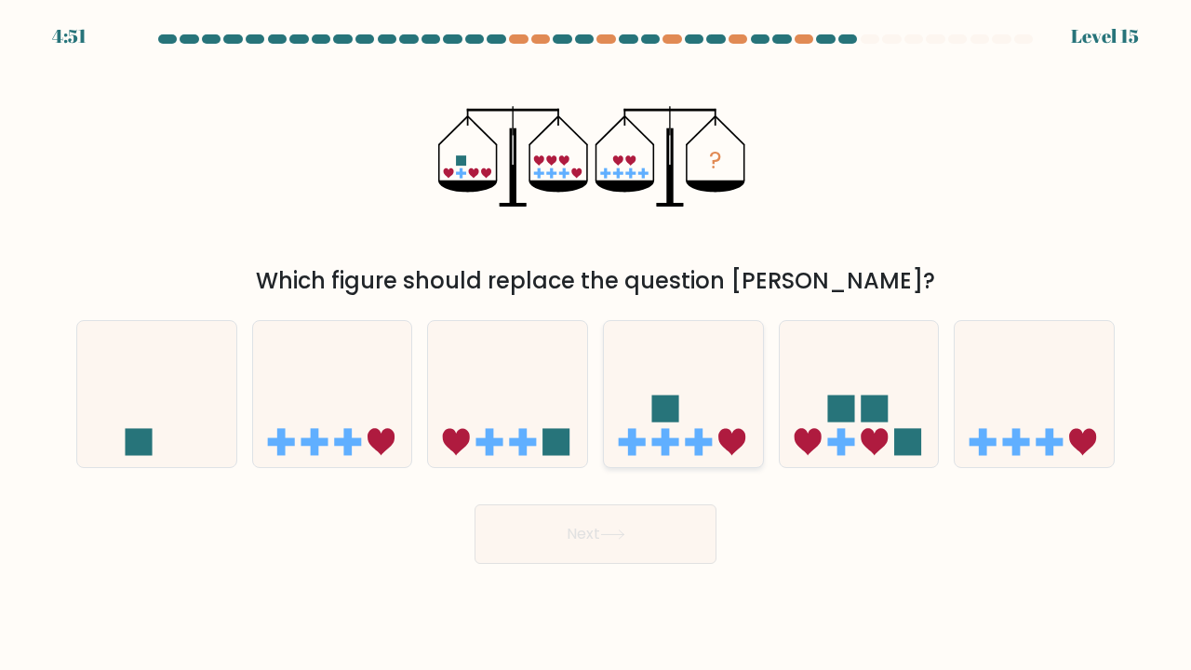
click at [641, 446] on rect at bounding box center [632, 442] width 27 height 8
click at [597, 344] on input "d." at bounding box center [596, 339] width 1 height 9
radio input "true"
click at [619, 538] on icon at bounding box center [612, 535] width 25 height 10
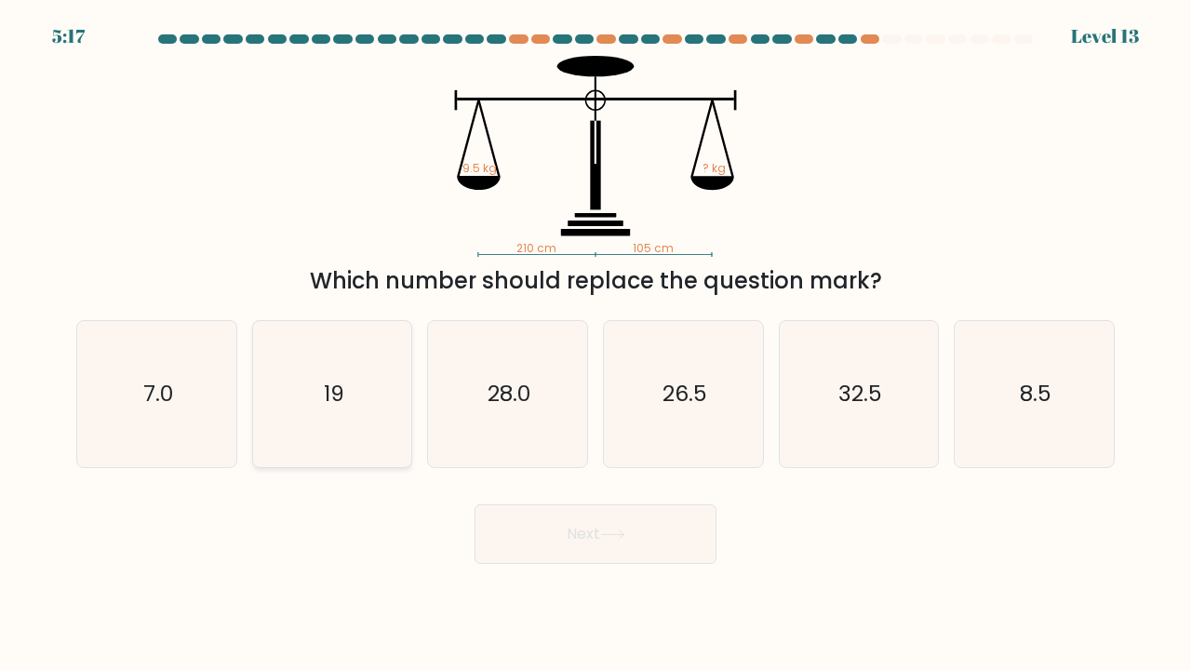
click at [310, 375] on icon "19" at bounding box center [333, 394] width 146 height 146
click at [596, 344] on input "b. 19" at bounding box center [596, 339] width 1 height 9
radio input "true"
click at [532, 541] on button "Next" at bounding box center [596, 535] width 242 height 60
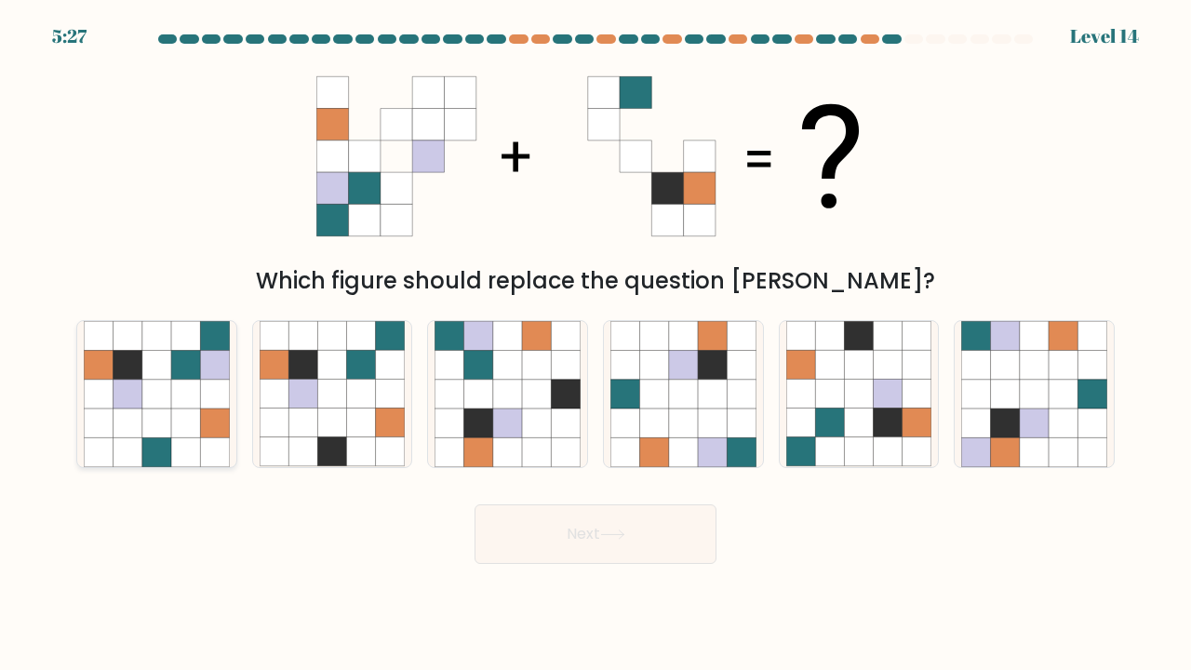
click at [131, 418] on icon at bounding box center [127, 423] width 29 height 29
click at [596, 344] on input "a." at bounding box center [596, 339] width 1 height 9
radio input "true"
click at [527, 545] on button "Next" at bounding box center [596, 535] width 242 height 60
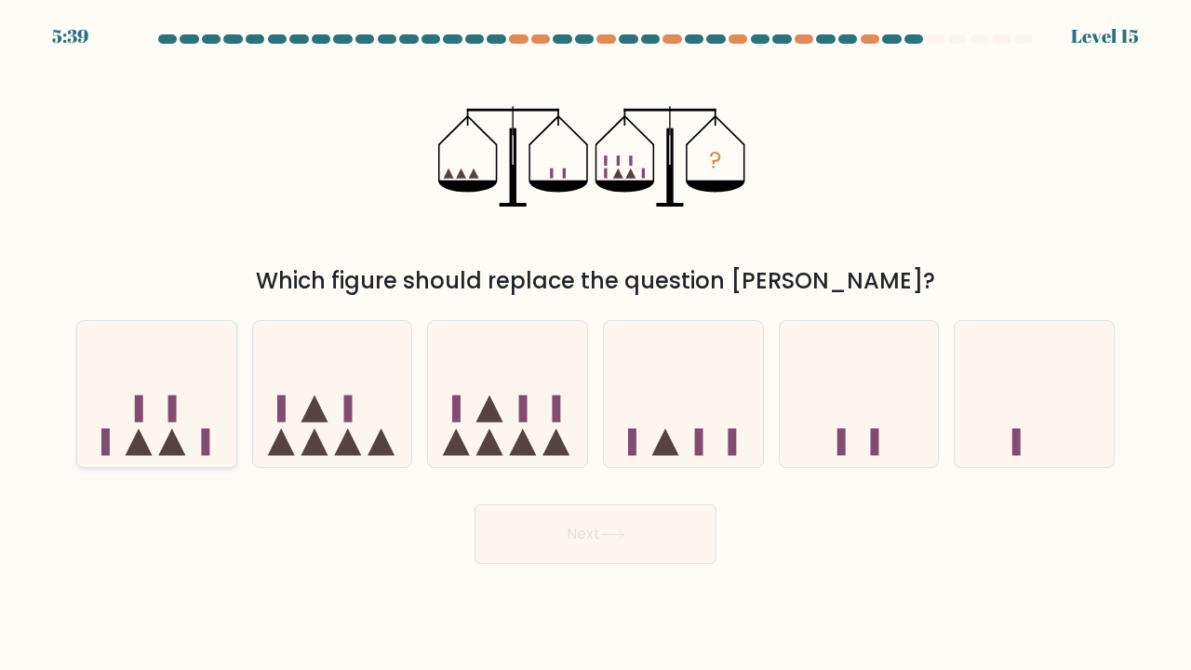
click at [120, 405] on icon at bounding box center [156, 394] width 159 height 131
click at [596, 344] on input "a." at bounding box center [596, 339] width 1 height 9
radio input "true"
click at [553, 551] on button "Next" at bounding box center [596, 535] width 242 height 60
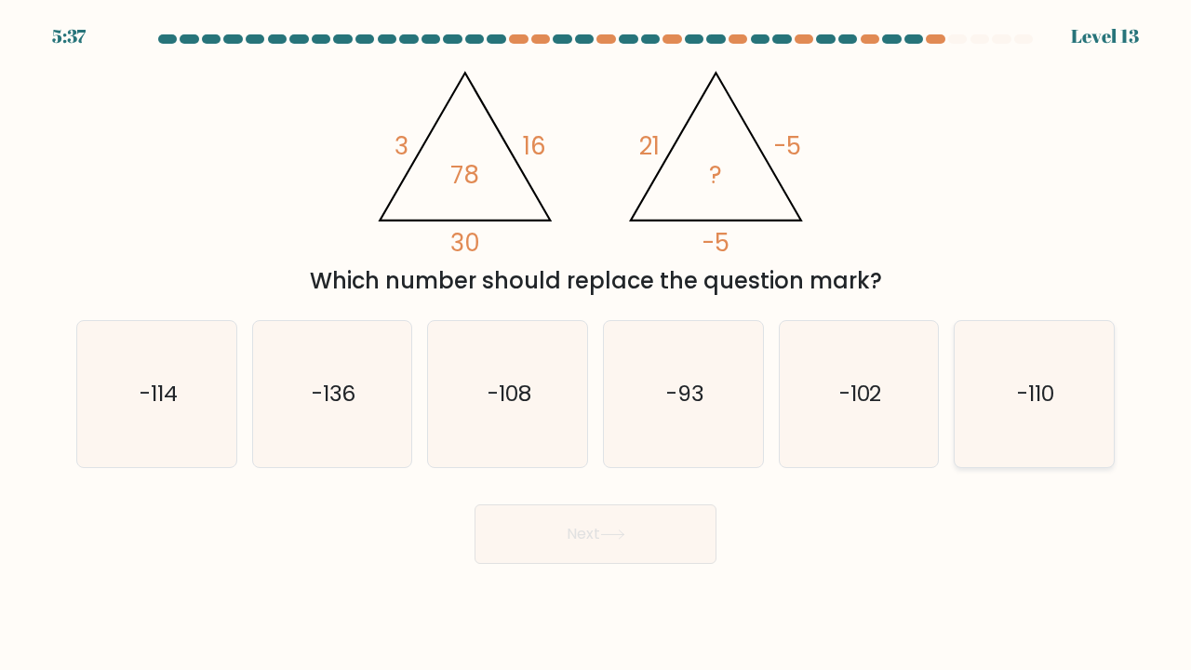
click at [1029, 418] on icon "-110" at bounding box center [1035, 394] width 146 height 146
click at [597, 344] on input "f. -110" at bounding box center [596, 339] width 1 height 9
radio input "true"
click at [646, 540] on button "Next" at bounding box center [596, 535] width 242 height 60
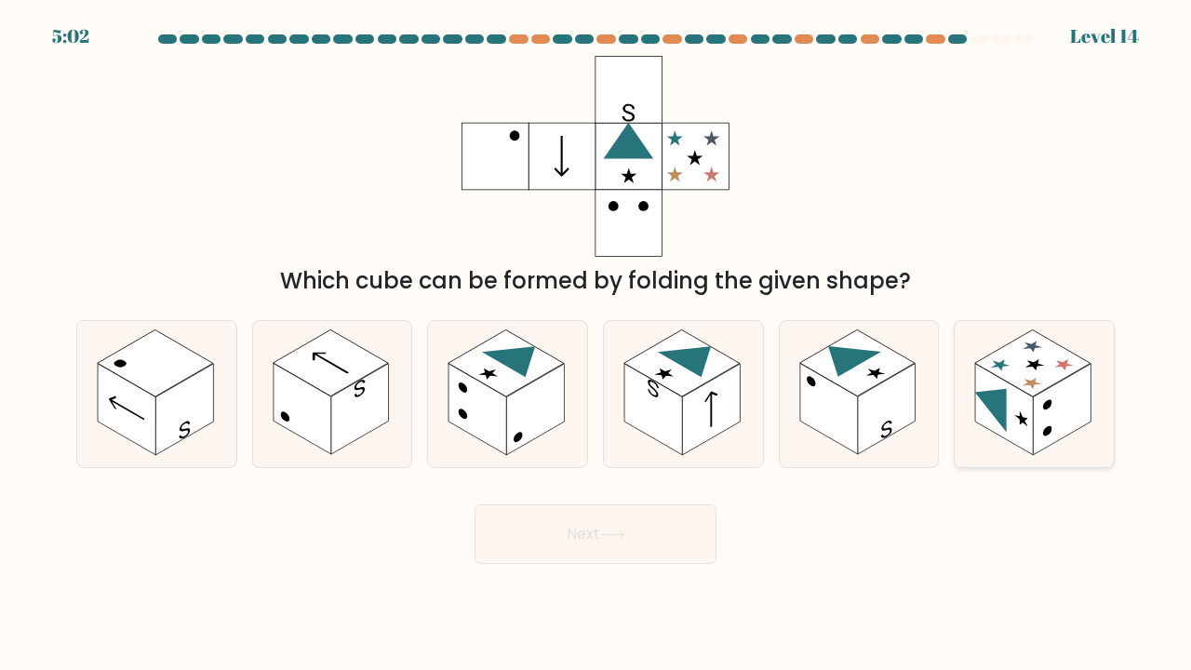
click at [1012, 351] on rect at bounding box center [1033, 363] width 115 height 67
click at [597, 344] on input "f." at bounding box center [596, 339] width 1 height 9
radio input "true"
click at [660, 553] on button "Next" at bounding box center [596, 535] width 242 height 60
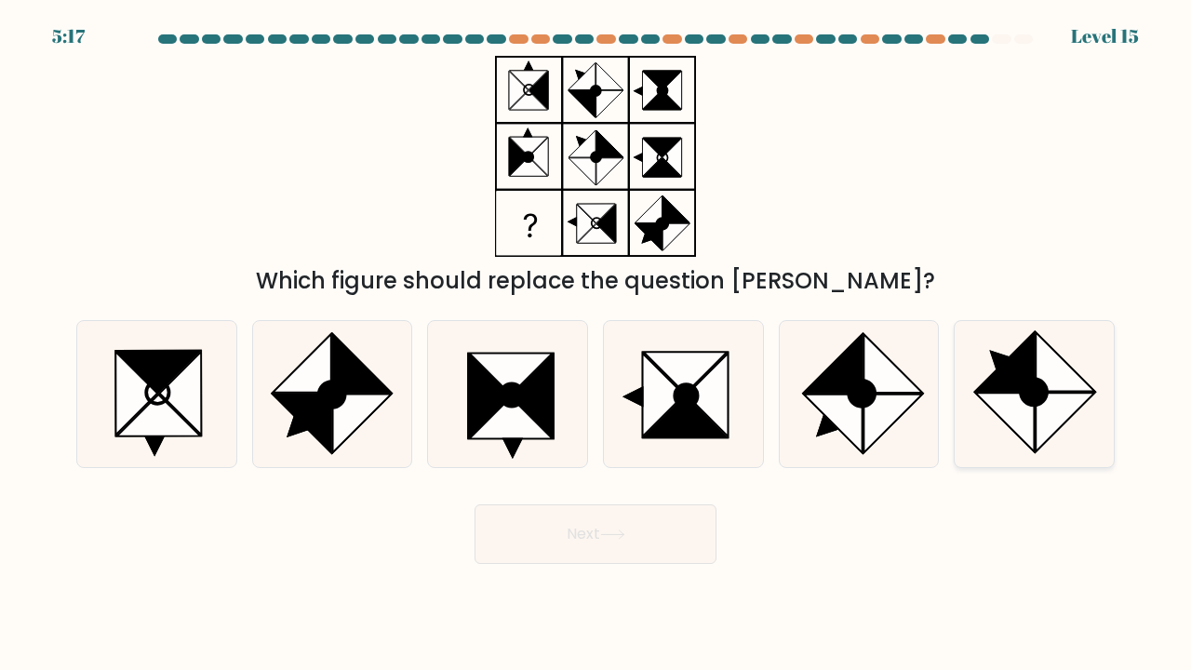
click at [1001, 391] on icon at bounding box center [1005, 361] width 59 height 59
click at [597, 344] on input "f." at bounding box center [596, 339] width 1 height 9
radio input "true"
click at [631, 526] on button "Next" at bounding box center [596, 535] width 242 height 60
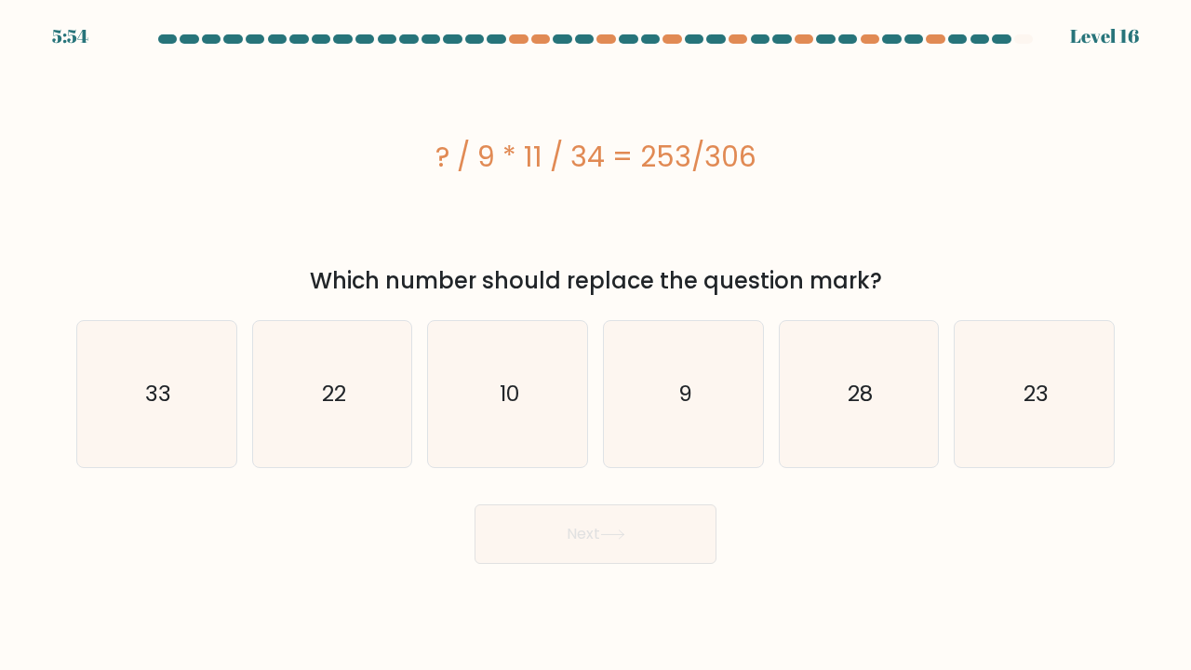
drag, startPoint x: 755, startPoint y: 153, endPoint x: 504, endPoint y: 151, distance: 251.3
click at [504, 151] on div "? / 9 * 11 / 34 = 253/306" at bounding box center [595, 157] width 1039 height 42
drag, startPoint x: 439, startPoint y: 151, endPoint x: 752, endPoint y: 155, distance: 312.8
click at [752, 155] on div "? / 9 * 11 / 34 = 253/306" at bounding box center [595, 157] width 1039 height 42
copy div "? / 9 * 11 / 34 = 253/306"
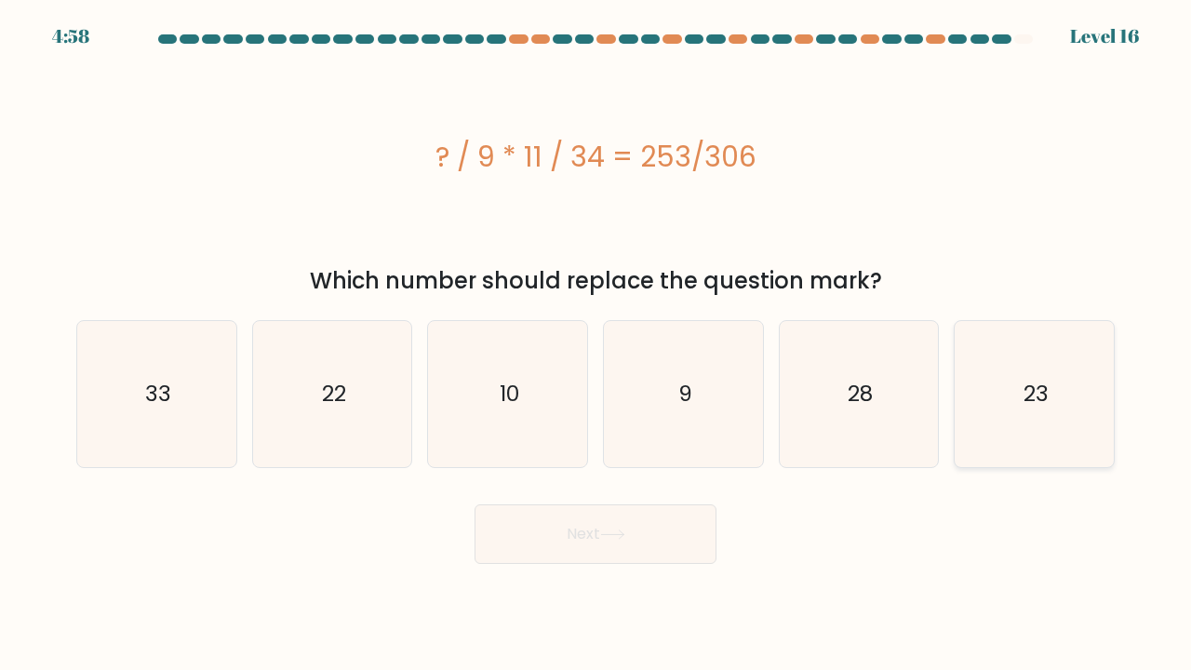
click at [1056, 397] on icon "23" at bounding box center [1035, 394] width 146 height 146
click at [597, 344] on input "f. 23" at bounding box center [596, 339] width 1 height 9
radio input "true"
click at [657, 518] on button "Next" at bounding box center [596, 535] width 242 height 60
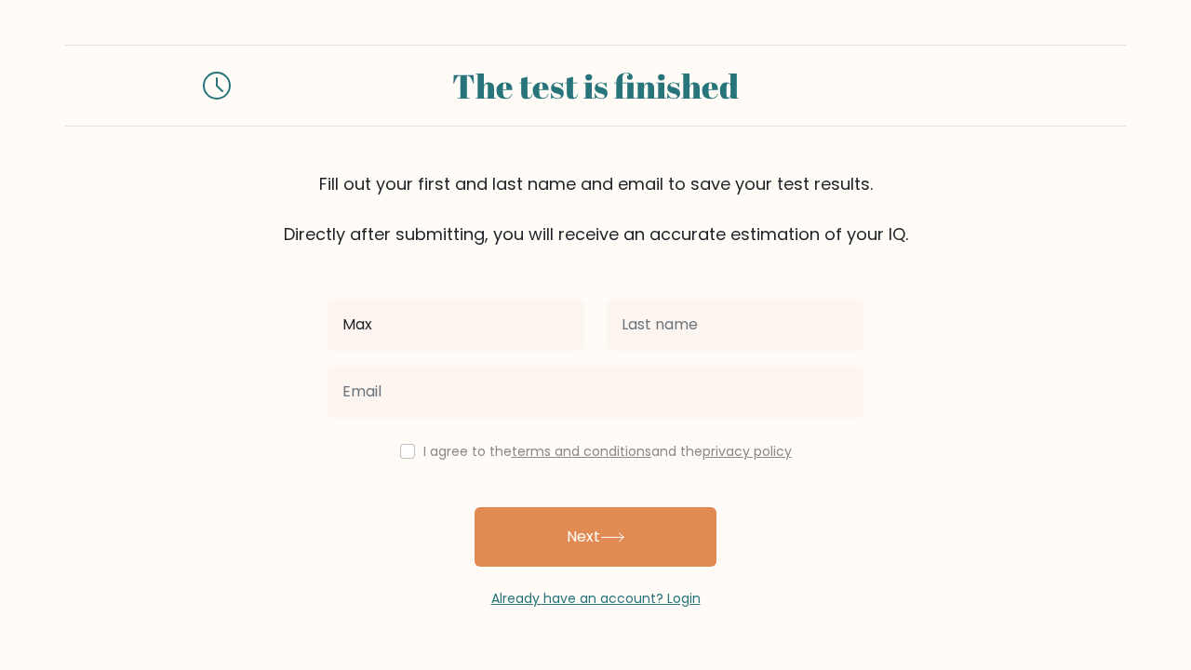
type input "Max"
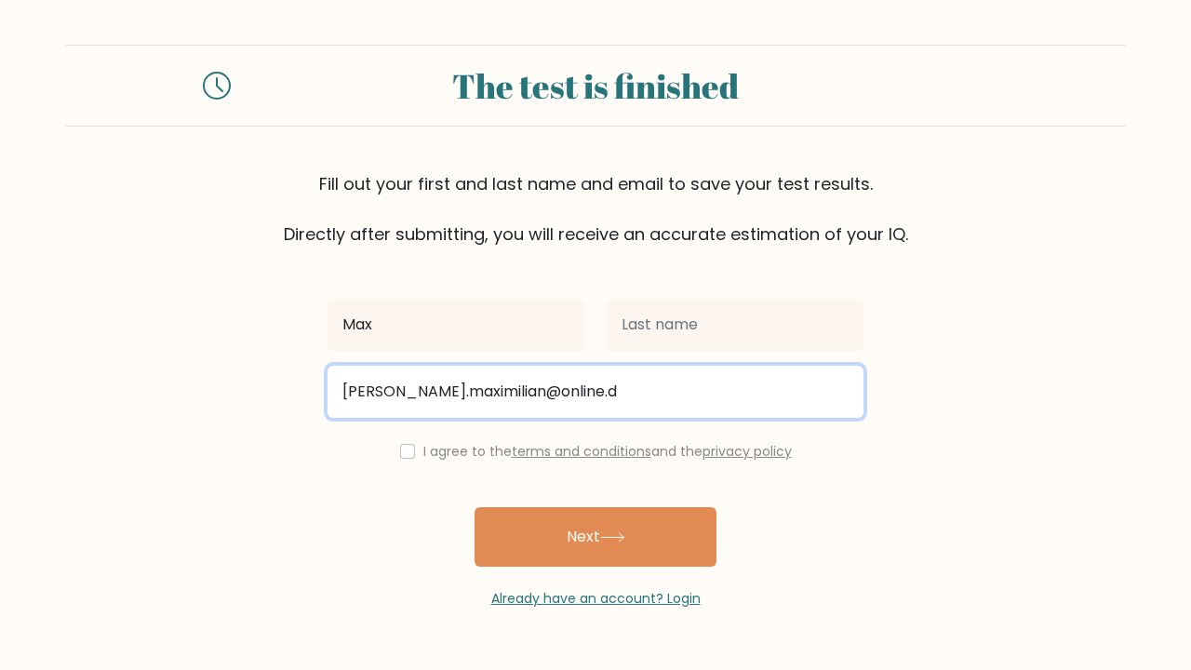
type input "decker.maximilian@online.de"
